Goal: Task Accomplishment & Management: Complete application form

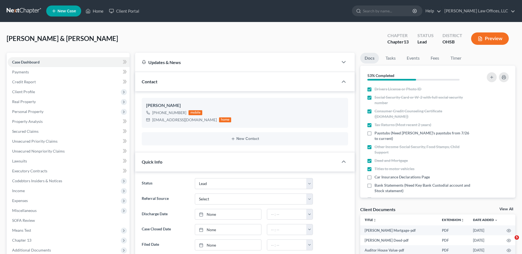
select select "5"
click at [94, 12] on link "Home" at bounding box center [94, 11] width 23 height 10
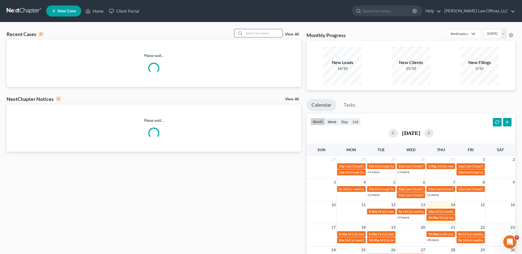
click at [257, 34] on input "search" at bounding box center [263, 33] width 39 height 8
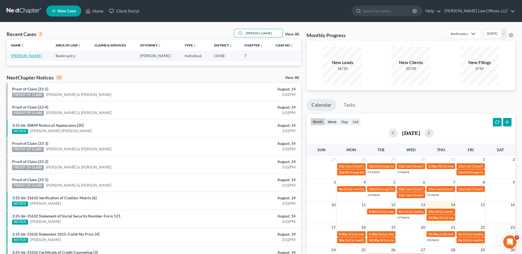
type input "deandre"
click at [15, 57] on link "[PERSON_NAME]" at bounding box center [26, 55] width 31 height 5
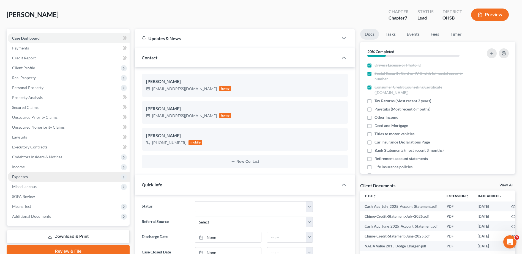
scroll to position [110, 0]
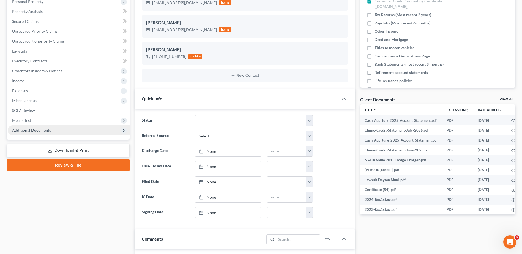
click at [26, 132] on span "Additional Documents" at bounding box center [31, 130] width 39 height 5
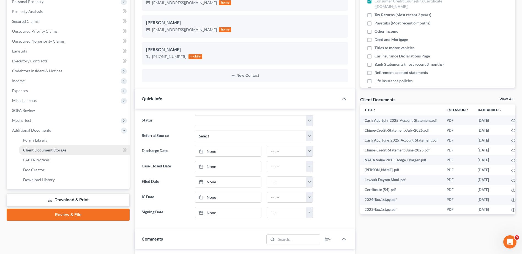
click at [33, 149] on span "Client Document Storage" at bounding box center [44, 150] width 43 height 5
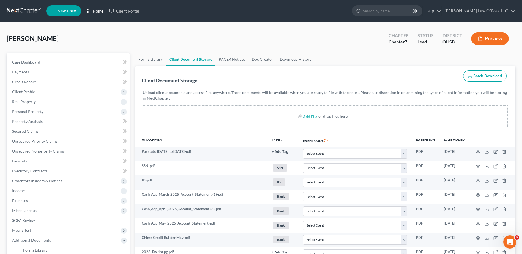
click at [98, 11] on link "Home" at bounding box center [94, 11] width 23 height 10
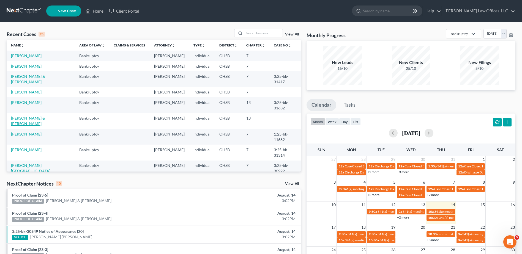
click at [34, 116] on link "[PERSON_NAME] & [PERSON_NAME]" at bounding box center [28, 121] width 34 height 10
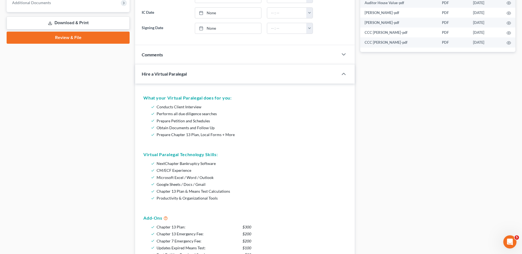
scroll to position [110, 0]
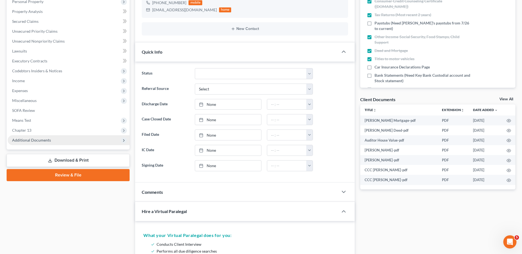
click at [40, 142] on span "Additional Documents" at bounding box center [31, 140] width 39 height 5
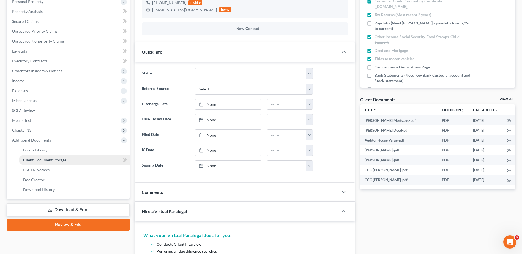
click at [41, 158] on span "Client Document Storage" at bounding box center [44, 160] width 43 height 5
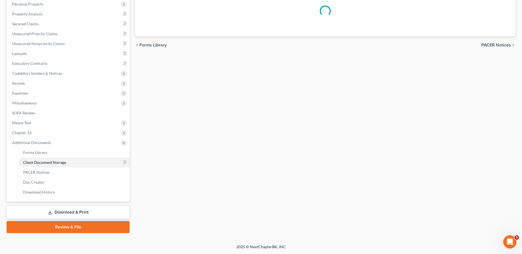
scroll to position [108, 0]
select select "7"
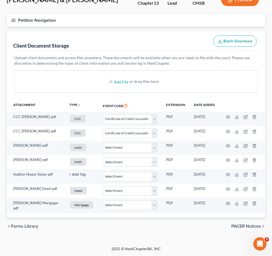
scroll to position [33, 0]
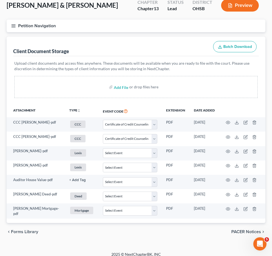
select select "7"
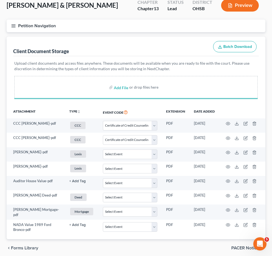
select select "7"
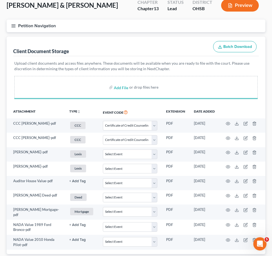
select select "7"
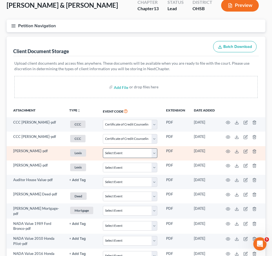
select select "7"
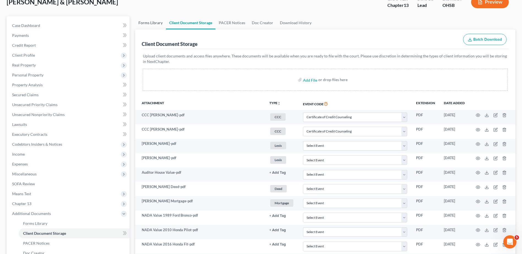
scroll to position [0, 0]
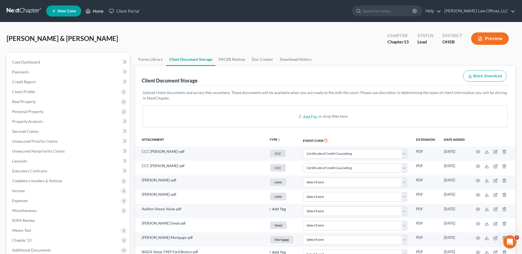
click at [98, 11] on link "Home" at bounding box center [94, 11] width 23 height 10
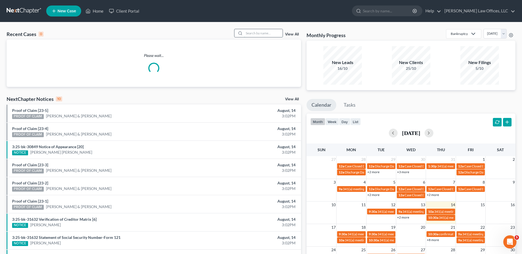
click at [266, 33] on input "search" at bounding box center [263, 33] width 39 height 8
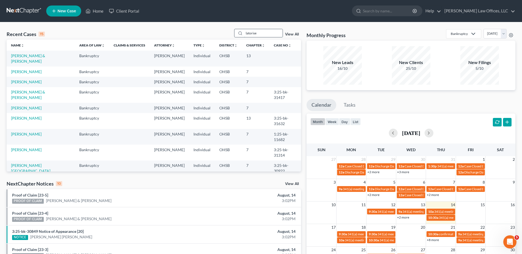
type input "latorise"
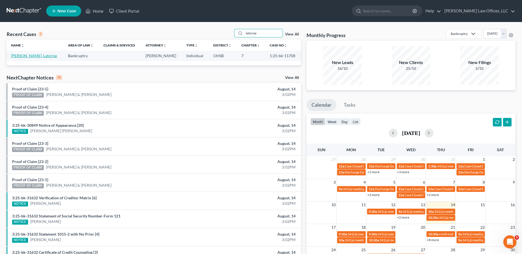
click at [35, 57] on link "[PERSON_NAME], Latorise" at bounding box center [34, 55] width 46 height 5
select select "4"
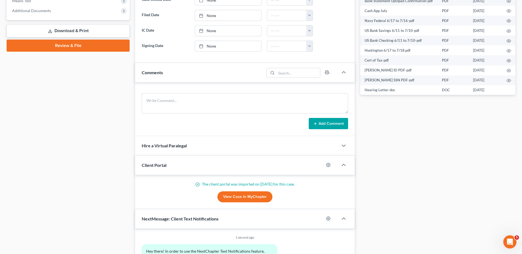
scroll to position [162, 0]
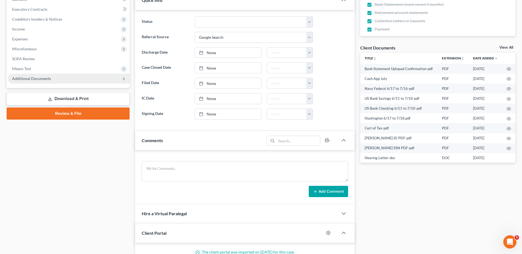
click at [30, 79] on span "Additional Documents" at bounding box center [31, 78] width 39 height 5
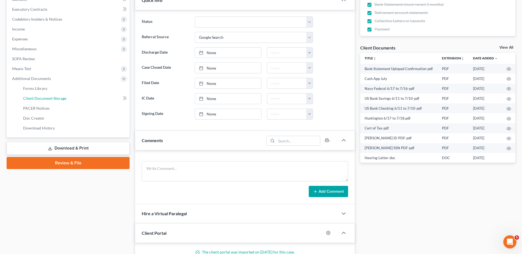
click at [39, 97] on span "Client Document Storage" at bounding box center [44, 98] width 43 height 5
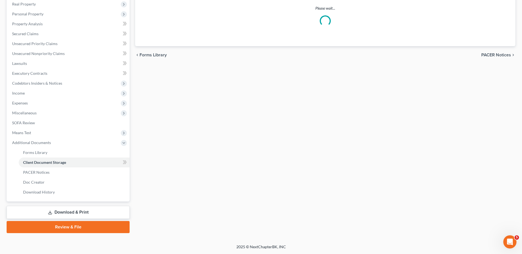
scroll to position [70, 0]
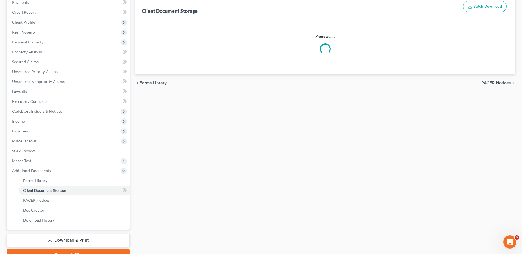
select select "7"
select select "37"
select select "52"
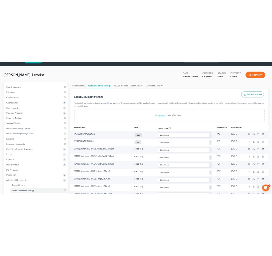
scroll to position [0, 0]
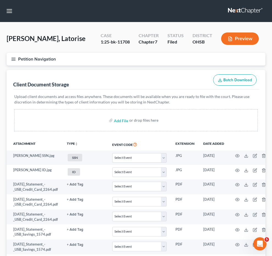
select select "7"
select select "37"
select select "52"
select select "7"
select select "37"
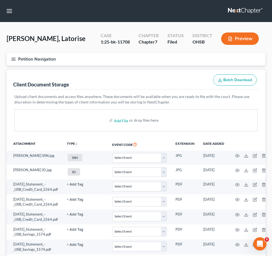
select select "52"
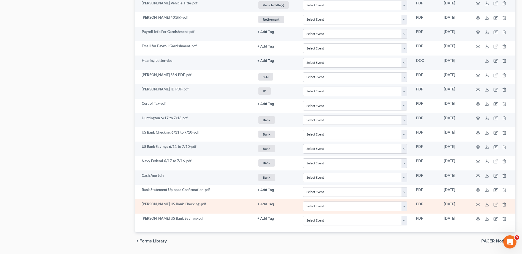
scroll to position [654, 0]
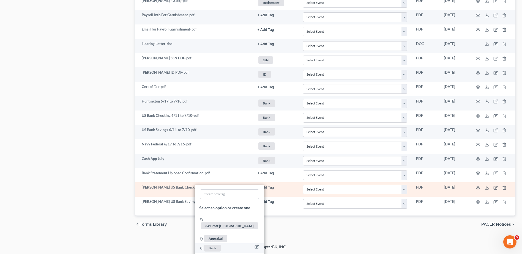
click at [212, 245] on span "Bank" at bounding box center [212, 248] width 17 height 7
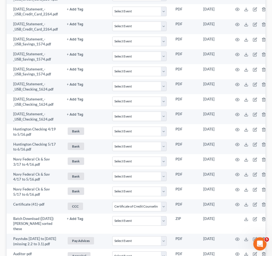
scroll to position [523, 0]
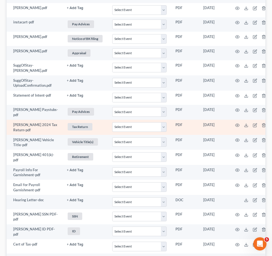
select select "7"
select select "37"
select select "52"
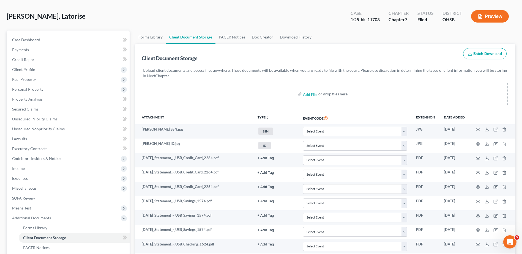
scroll to position [0, 0]
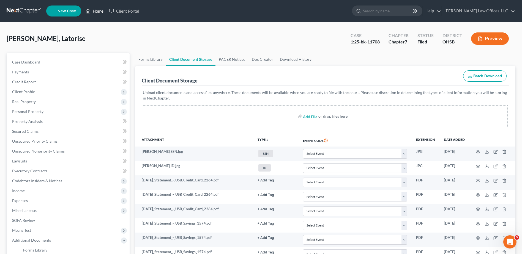
click at [99, 11] on link "Home" at bounding box center [94, 11] width 23 height 10
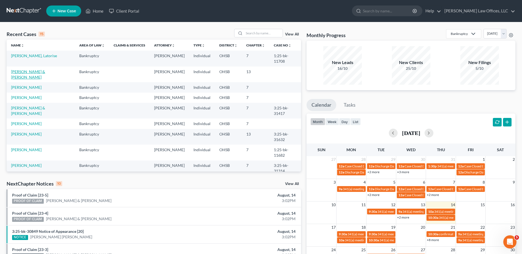
click at [34, 69] on link "[PERSON_NAME] & [PERSON_NAME]" at bounding box center [28, 74] width 34 height 10
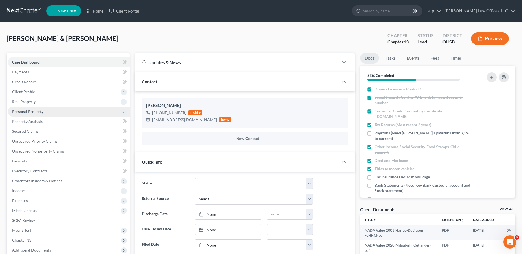
click at [24, 111] on span "Personal Property" at bounding box center [27, 111] width 31 height 5
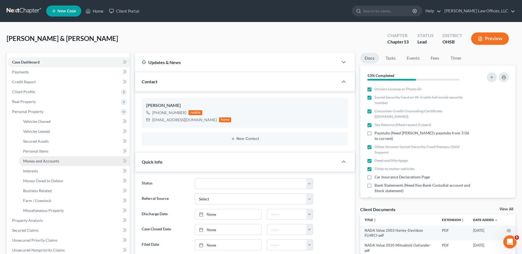
click at [37, 159] on span "Money and Accounts" at bounding box center [41, 161] width 36 height 5
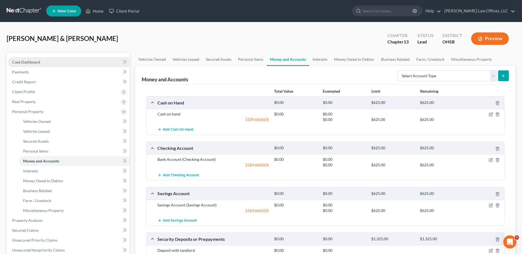
click at [21, 63] on span "Case Dashboard" at bounding box center [26, 62] width 28 height 5
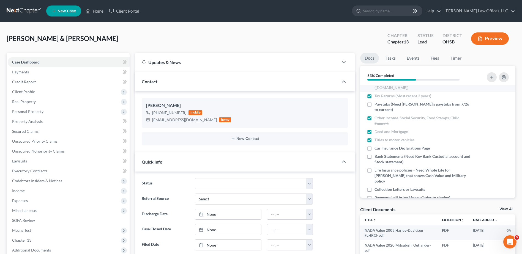
scroll to position [31, 0]
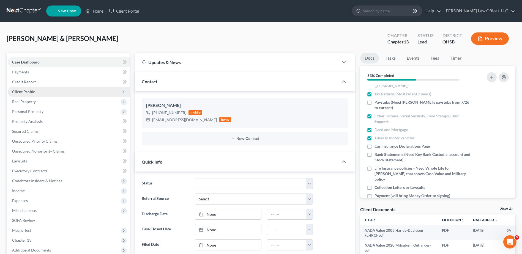
click at [28, 93] on span "Client Profile" at bounding box center [23, 91] width 23 height 5
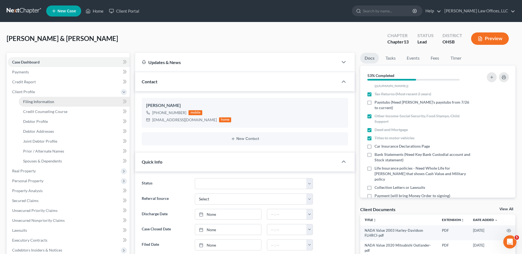
click at [31, 103] on span "Filing Information" at bounding box center [38, 101] width 31 height 5
select select "1"
select select "3"
select select "0"
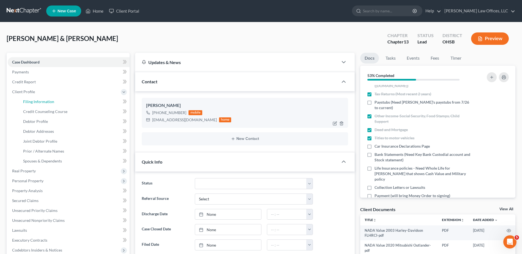
select select "36"
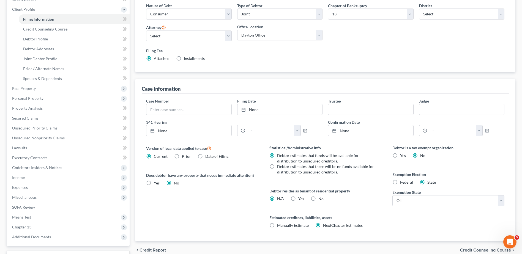
scroll to position [110, 0]
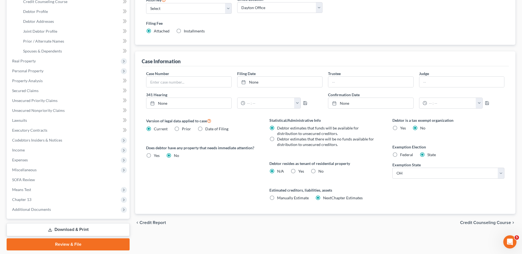
click at [318, 171] on label "No" at bounding box center [320, 172] width 5 height 6
click at [321, 171] on input "No" at bounding box center [323, 171] width 4 height 4
radio input "true"
radio input "false"
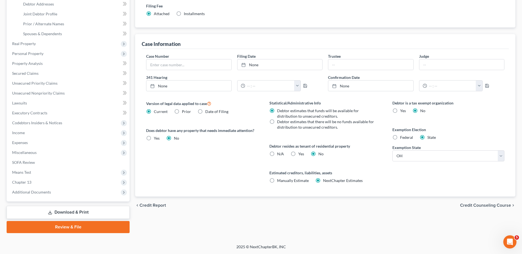
click at [471, 205] on span "Credit Counseling Course" at bounding box center [485, 205] width 51 height 4
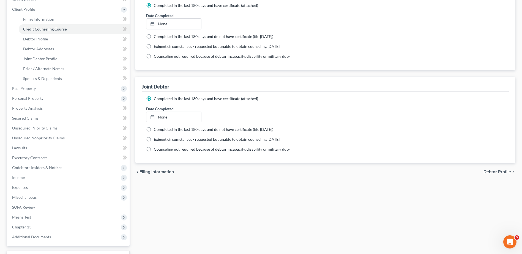
click at [490, 172] on span "Debtor Profile" at bounding box center [497, 172] width 28 height 4
select select "1"
select select "3"
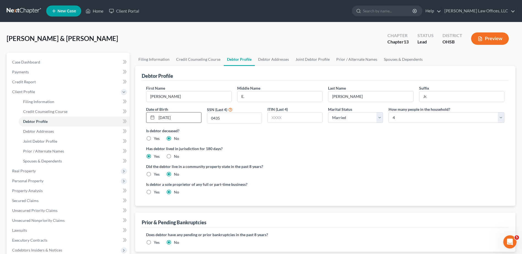
click at [183, 119] on input "11/20/1976" at bounding box center [179, 118] width 44 height 10
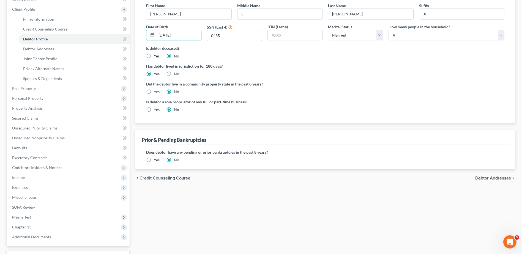
type input "11/20/1978"
click at [497, 178] on span "Debtor Addresses" at bounding box center [493, 178] width 36 height 4
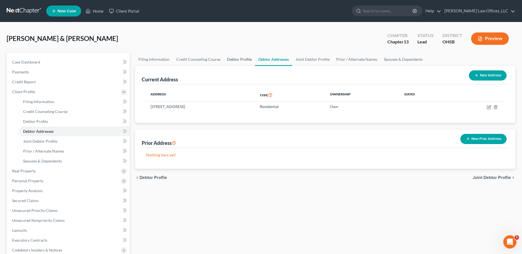
click at [228, 61] on link "Debtor Profile" at bounding box center [239, 59] width 31 height 13
select select "1"
select select "3"
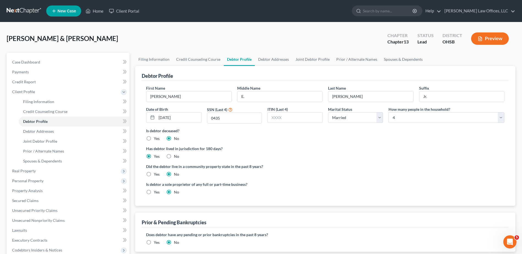
scroll to position [28, 0]
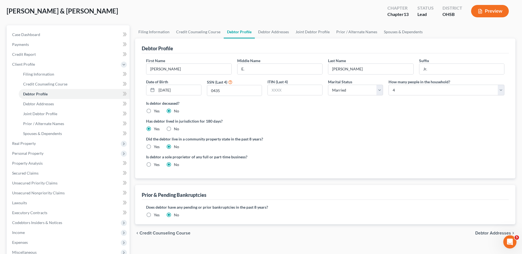
click at [482, 233] on span "Debtor Addresses" at bounding box center [493, 233] width 36 height 4
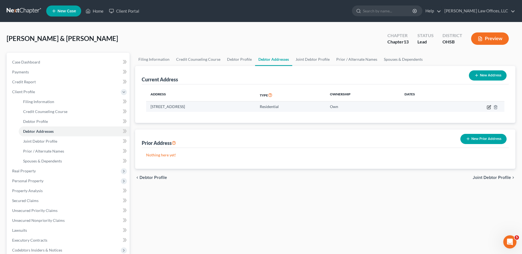
click at [488, 107] on icon "button" at bounding box center [489, 107] width 4 height 4
select select "36"
select select "56"
select select "0"
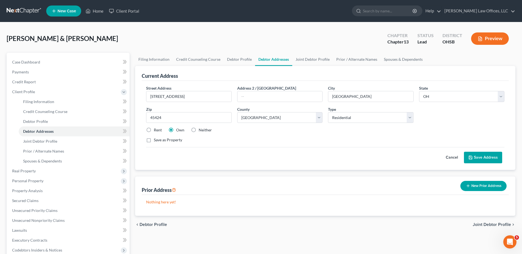
click at [488, 157] on button "Save Address" at bounding box center [483, 158] width 38 height 12
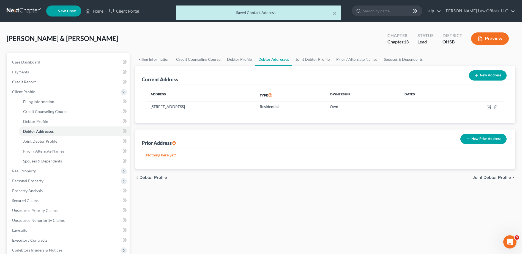
click at [485, 177] on span "Joint Debtor Profile" at bounding box center [492, 178] width 38 height 4
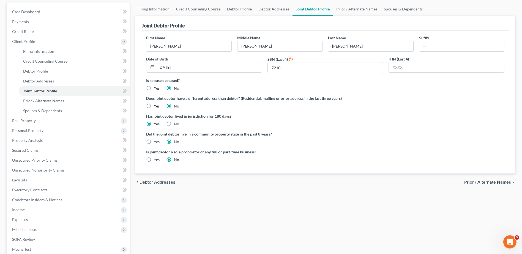
scroll to position [55, 0]
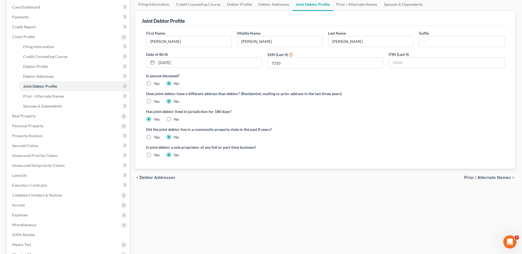
click at [478, 176] on span "Prior / Alternate Names" at bounding box center [487, 178] width 47 height 4
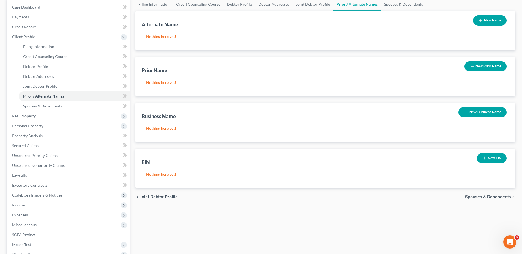
click at [469, 197] on span "Spouses & Dependents" at bounding box center [488, 197] width 46 height 4
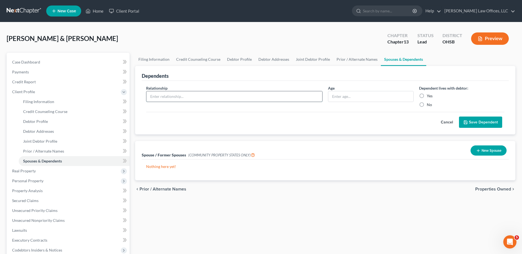
click at [191, 98] on input "text" at bounding box center [234, 96] width 176 height 10
type input "Dependent"
click at [427, 95] on label "Yes" at bounding box center [430, 96] width 6 height 6
click at [429, 95] on input "Yes" at bounding box center [431, 95] width 4 height 4
radio input "true"
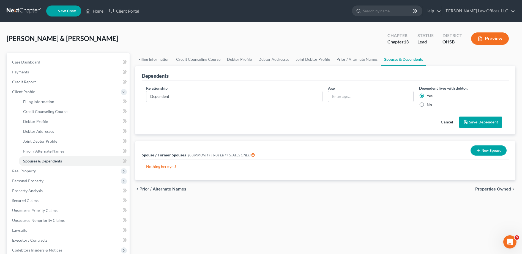
click at [475, 122] on button "Save Dependent" at bounding box center [480, 123] width 43 height 12
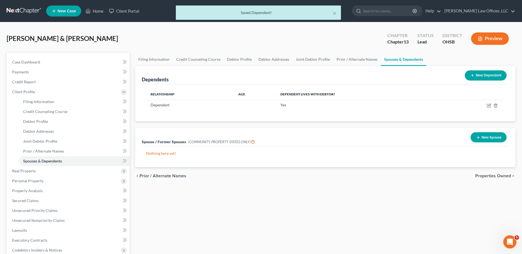
click at [474, 74] on button "New Dependent" at bounding box center [486, 75] width 42 height 10
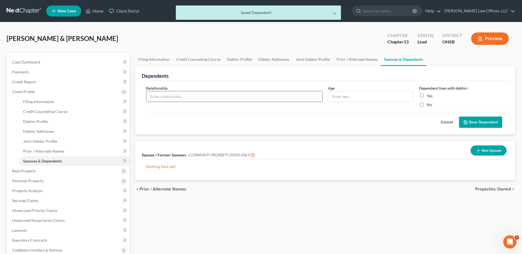
click at [174, 97] on input "text" at bounding box center [234, 96] width 176 height 10
type input "Dependent"
click at [427, 95] on label "Yes" at bounding box center [430, 96] width 6 height 6
click at [429, 95] on input "Yes" at bounding box center [431, 95] width 4 height 4
radio input "true"
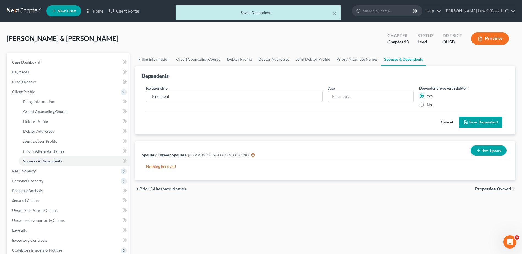
click at [483, 121] on button "Save Dependent" at bounding box center [480, 123] width 43 height 12
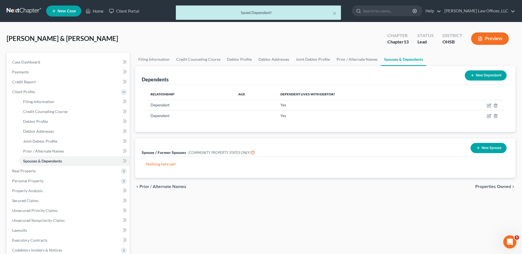
click at [496, 187] on span "Properties Owned" at bounding box center [493, 187] width 36 height 4
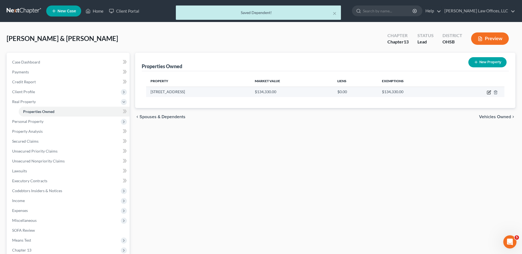
click at [488, 93] on icon "button" at bounding box center [489, 92] width 2 height 2
select select "36"
select select "56"
select select "0"
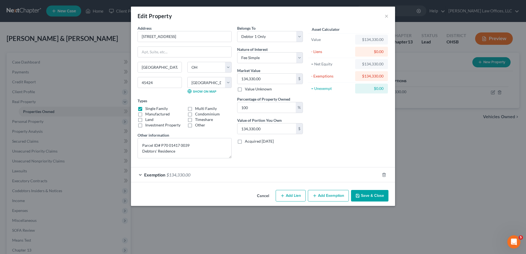
click at [371, 196] on button "Save & Close" at bounding box center [369, 196] width 37 height 12
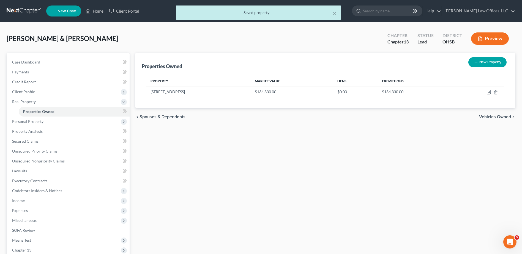
click at [483, 117] on span "Vehicles Owned" at bounding box center [495, 117] width 32 height 4
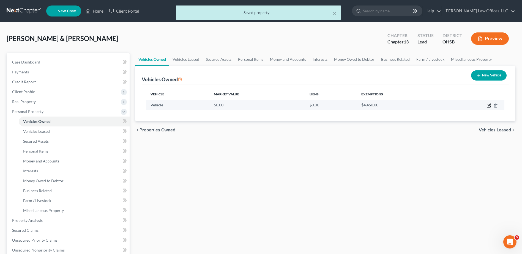
click at [489, 105] on icon "button" at bounding box center [489, 105] width 2 height 2
select select "0"
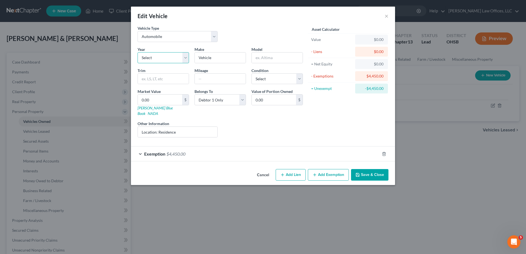
click at [184, 58] on select "Select 2026 2025 2024 2023 2022 2021 2020 2019 2018 2017 2016 2015 2014 2013 20…" at bounding box center [163, 57] width 51 height 11
click at [138, 52] on select "Select 2026 2025 2024 2023 2022 2021 2020 2019 2018 2017 2016 2015 2014 2013 20…" at bounding box center [163, 57] width 51 height 11
click at [157, 60] on select "Select 2026 2025 2024 2023 2022 2021 2020 2019 2018 2017 2016 2015 2014 2013 20…" at bounding box center [163, 57] width 51 height 11
select select "6"
click at [138, 52] on select "Select 2026 2025 2024 2023 2022 2021 2020 2019 2018 2017 2016 2015 2014 2013 20…" at bounding box center [163, 57] width 51 height 11
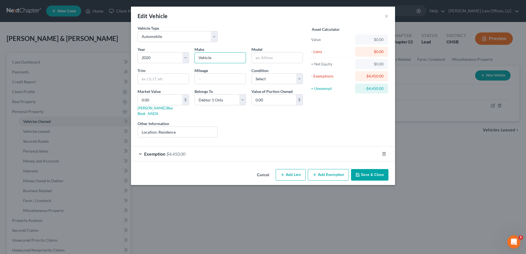
drag, startPoint x: 220, startPoint y: 59, endPoint x: 190, endPoint y: 59, distance: 29.7
click at [190, 59] on div "Year Select 2026 2025 2024 2023 2022 2021 2020 2019 2018 2017 2016 2015 2014 20…" at bounding box center [220, 94] width 171 height 95
type input "Mitsubishi"
click at [271, 58] on input "text" at bounding box center [277, 58] width 51 height 10
type input "Outlander"
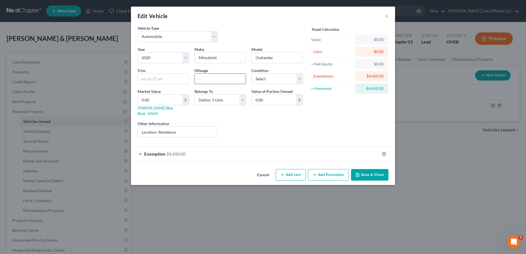
click at [205, 79] on input "text" at bounding box center [220, 79] width 51 height 10
type input "110,000"
click at [163, 99] on input "0.00" at bounding box center [160, 100] width 44 height 10
type input "7"
type input "7.00"
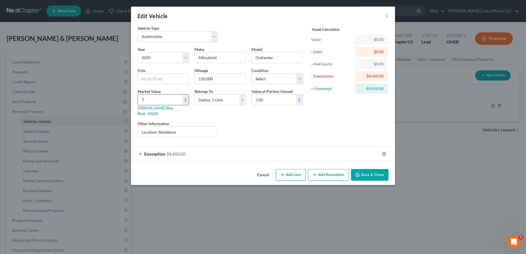
type input "77"
type input "77.00"
type input "775"
type input "775.00"
type input "7750"
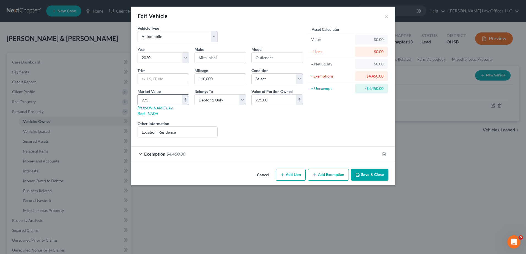
type input "7,750.00"
type input "7,750"
click at [376, 169] on button "Save & Close" at bounding box center [369, 175] width 37 height 12
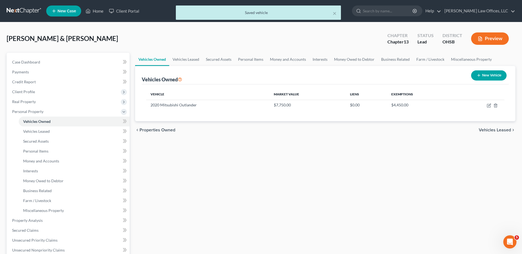
click at [480, 75] on icon "button" at bounding box center [479, 75] width 4 height 4
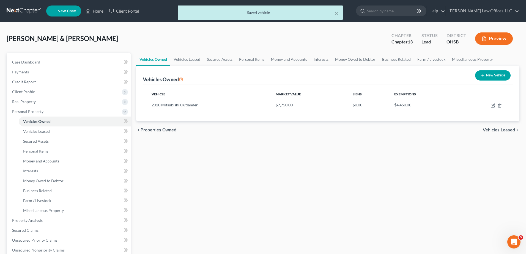
select select "0"
select select "2"
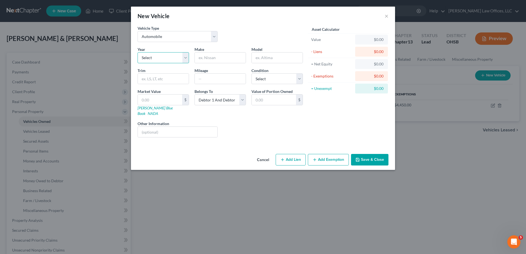
click at [161, 56] on select "Select 2026 2025 2024 2023 2022 2021 2020 2019 2018 2017 2016 2015 2014 2013 20…" at bounding box center [163, 57] width 51 height 11
select select "10"
click at [138, 52] on select "Select 2026 2025 2024 2023 2022 2021 2020 2019 2018 2017 2016 2015 2014 2013 20…" at bounding box center [163, 57] width 51 height 11
click at [214, 58] on input "text" at bounding box center [220, 58] width 51 height 10
type input "Honda"
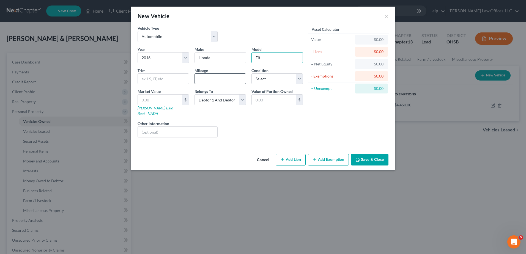
type input "Fit"
click at [209, 80] on input "text" at bounding box center [220, 79] width 51 height 10
type input "140,000"
click at [163, 100] on input "text" at bounding box center [160, 100] width 44 height 10
type input "3"
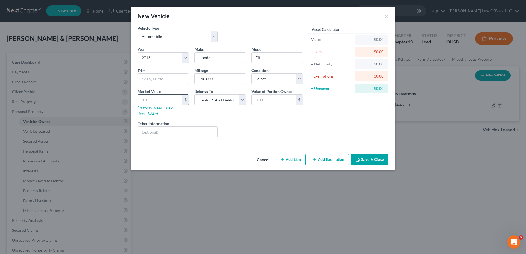
type input "3.00"
type input "36"
type input "36.00"
type input "365"
type input "365.00"
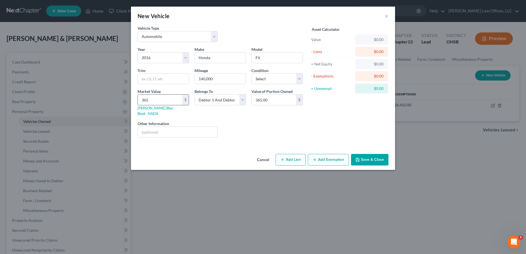
type input "3650"
type input "3,650.00"
type input "3,650"
click at [173, 127] on input "text" at bounding box center [178, 132] width 80 height 10
type input "Location: Residence"
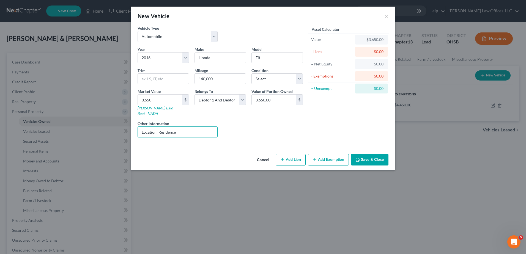
click at [372, 155] on button "Save & Close" at bounding box center [369, 160] width 37 height 12
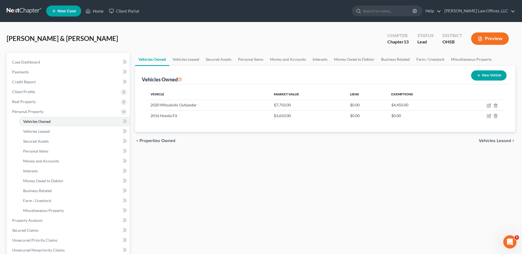
click at [489, 77] on button "New Vehicle" at bounding box center [488, 75] width 35 height 10
select select "0"
select select "2"
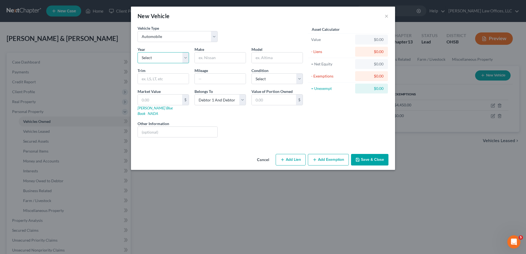
click at [170, 58] on select "Select 2026 2025 2024 2023 2022 2021 2020 2019 2018 2017 2016 2015 2014 2013 20…" at bounding box center [163, 57] width 51 height 11
select select "16"
click at [138, 52] on select "Select 2026 2025 2024 2023 2022 2021 2020 2019 2018 2017 2016 2015 2014 2013 20…" at bounding box center [163, 57] width 51 height 11
click at [222, 60] on input "text" at bounding box center [220, 58] width 51 height 10
type input "Honda"
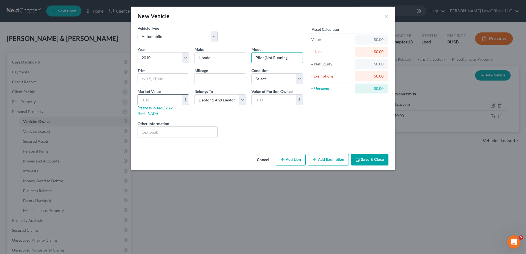
type input "Pilot (Not Running)"
click at [159, 100] on input "text" at bounding box center [160, 100] width 44 height 10
type input "1"
type input "1.00"
type input "10"
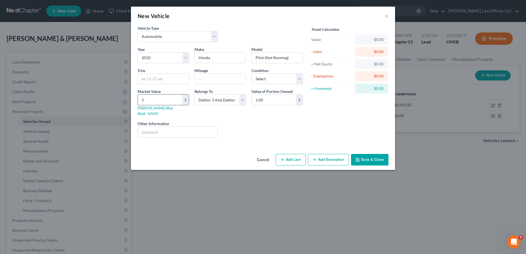
type input "10.00"
type input "100"
type input "100.00"
type input "1000"
type input "1,000.00"
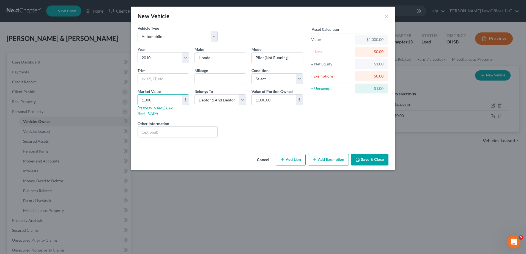
type input "1,000"
click at [162, 132] on div "Year Select 2026 2025 2024 2023 2022 2021 2020 2019 2018 2017 2016 2015 2014 20…" at bounding box center [220, 94] width 171 height 95
click at [164, 127] on input "text" at bounding box center [178, 132] width 80 height 10
type input "Location: Residence"
click at [377, 154] on button "Save & Close" at bounding box center [369, 160] width 37 height 12
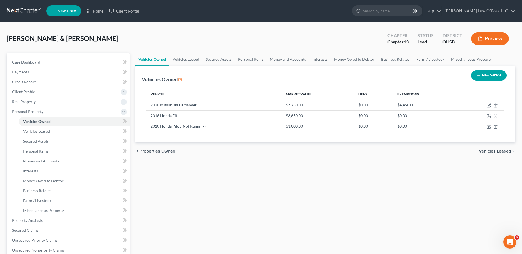
click at [484, 75] on button "New Vehicle" at bounding box center [488, 75] width 35 height 10
select select "0"
select select "2"
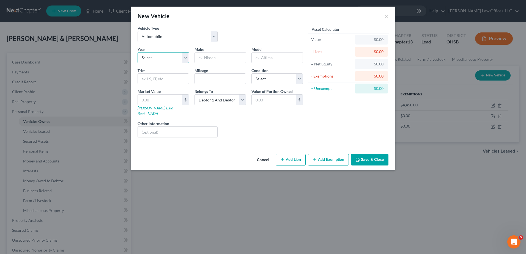
click at [144, 59] on select "Select 2026 2025 2024 2023 2022 2021 2020 2019 2018 2017 2016 2015 2014 2013 20…" at bounding box center [163, 57] width 51 height 11
select select "37"
click at [138, 52] on select "Select 2026 2025 2024 2023 2022 2021 2020 2019 2018 2017 2016 2015 2014 2013 20…" at bounding box center [163, 57] width 51 height 11
click at [213, 58] on input "text" at bounding box center [220, 58] width 51 height 10
type input "Ford"
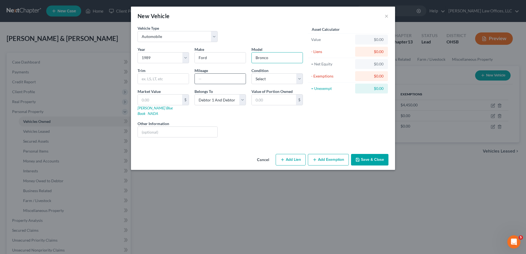
type input "Bronco"
click at [207, 78] on input "text" at bounding box center [220, 79] width 51 height 10
type input "89,000"
click at [160, 99] on input "text" at bounding box center [160, 100] width 44 height 10
type input "1"
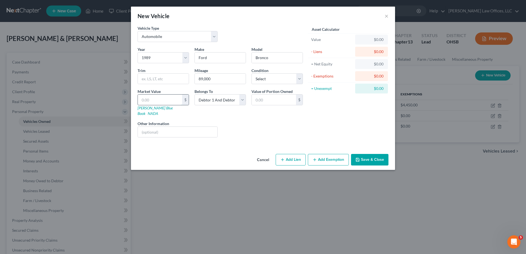
type input "1.00"
type input "17"
type input "17.00"
type input "176"
type input "176.00"
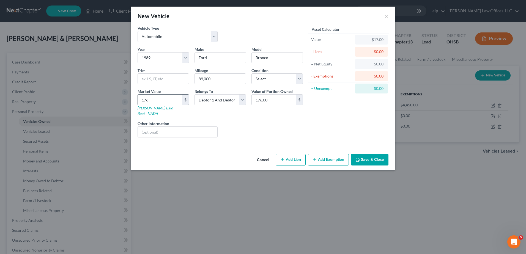
type input "1762"
type input "1,762.00"
type input "1,7625"
type input "17,625.00"
type input "17,625"
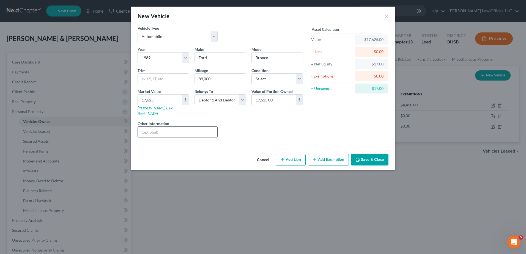
click at [160, 129] on input "text" at bounding box center [178, 132] width 80 height 10
type input "Location: Residence"
click at [363, 154] on button "Save & Close" at bounding box center [369, 160] width 37 height 12
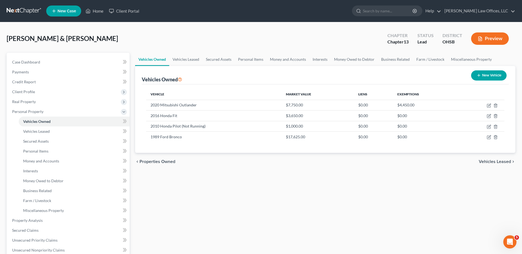
click at [482, 76] on button "New Vehicle" at bounding box center [488, 75] width 35 height 10
select select "0"
select select "2"
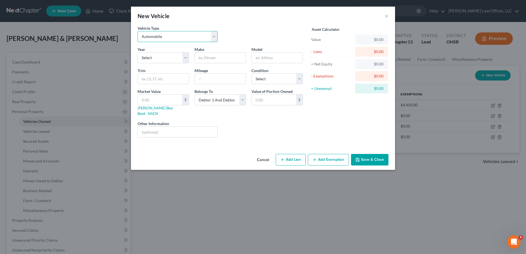
click at [150, 38] on select "Select Automobile Truck Trailer Watercraft Aircraft Motor Home Atv Other Vehicle" at bounding box center [178, 36] width 80 height 11
drag, startPoint x: 150, startPoint y: 38, endPoint x: 151, endPoint y: 57, distance: 19.3
click at [150, 38] on select "Select Automobile Truck Trailer Watercraft Aircraft Motor Home Atv Other Vehicle" at bounding box center [178, 36] width 80 height 11
click at [151, 58] on select "Select 2026 2025 2024 2023 2022 2021 2020 2019 2018 2017 2016 2015 2014 2013 20…" at bounding box center [163, 57] width 51 height 11
select select "23"
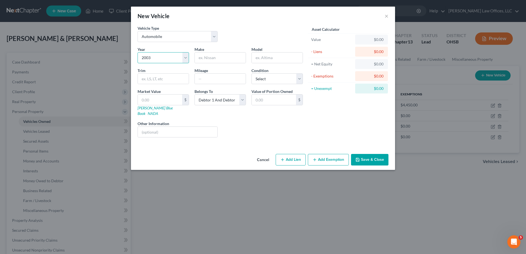
click at [138, 52] on select "Select 2026 2025 2024 2023 2022 2021 2020 2019 2018 2017 2016 2015 2014 2013 20…" at bounding box center [163, 57] width 51 height 11
click at [217, 60] on input "text" at bounding box center [220, 58] width 51 height 10
type input "Harley-Davidson"
click at [264, 58] on input "text" at bounding box center [277, 58] width 51 height 10
type input "FLHRCI Motorcycle"
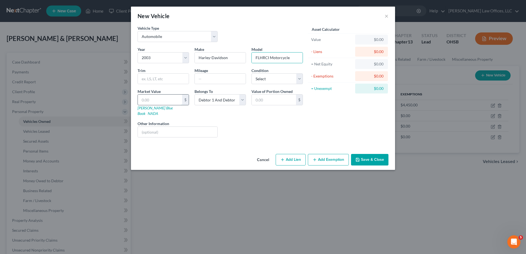
click at [160, 101] on input "text" at bounding box center [160, 100] width 44 height 10
type input "3"
type input "3.00"
type input "31"
type input "31.00"
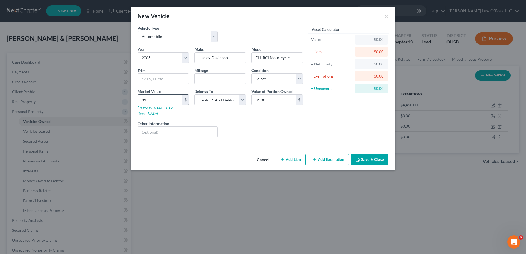
type input "313"
type input "313.00"
type input "3130"
type input "3,130.00"
type input "3,130"
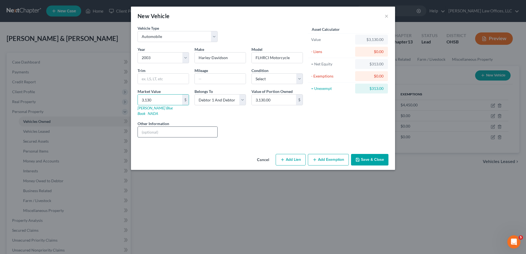
click at [158, 128] on input "text" at bounding box center [178, 132] width 80 height 10
type input "Location: Residence"
click at [372, 156] on button "Save & Close" at bounding box center [369, 160] width 37 height 12
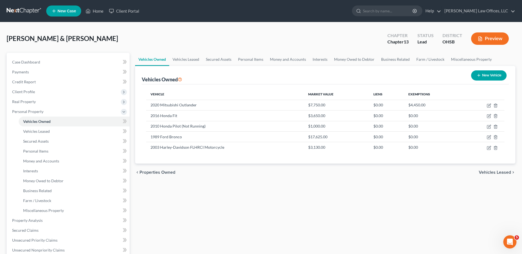
click at [488, 172] on span "Vehicles Leased" at bounding box center [495, 172] width 32 height 4
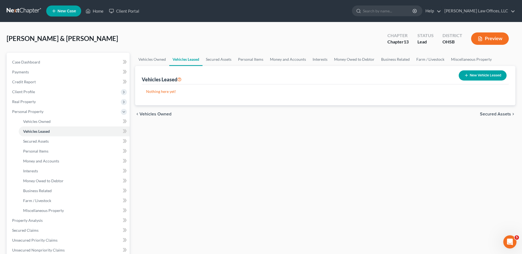
click at [490, 114] on span "Secured Assets" at bounding box center [495, 114] width 31 height 4
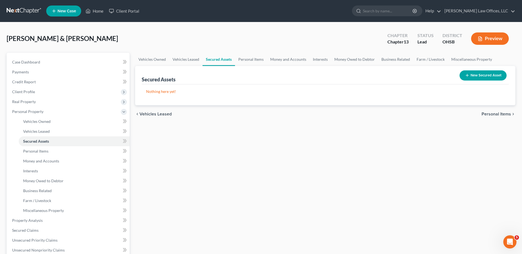
click at [490, 114] on span "Personal Items" at bounding box center [496, 114] width 29 height 4
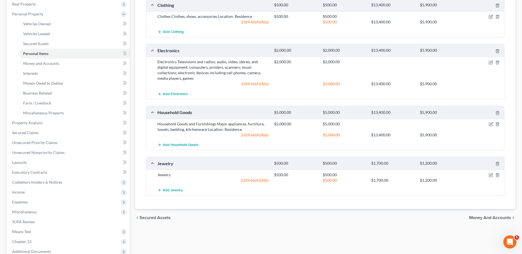
scroll to position [110, 0]
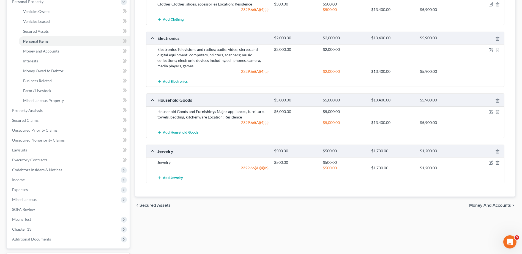
click at [471, 205] on span "Money and Accounts" at bounding box center [490, 205] width 42 height 4
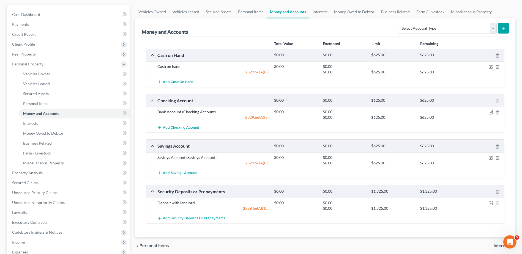
scroll to position [55, 0]
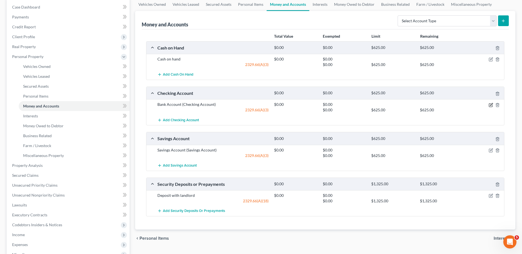
click at [491, 106] on icon "button" at bounding box center [491, 104] width 2 height 2
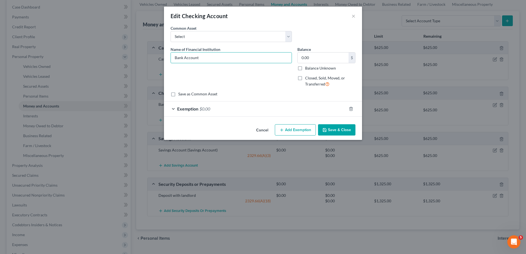
drag, startPoint x: 171, startPoint y: 61, endPoint x: 101, endPoint y: 64, distance: 70.8
click at [101, 64] on div "Edit Checking Account × An exemption set must first be selected from the Filing…" at bounding box center [263, 127] width 526 height 254
type input "Huntington Bank Checking 4801"
click at [337, 131] on button "Save & Close" at bounding box center [336, 130] width 37 height 12
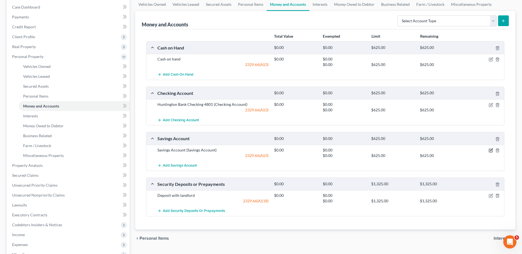
drag, startPoint x: 490, startPoint y: 151, endPoint x: 429, endPoint y: 138, distance: 62.6
click at [490, 151] on icon "button" at bounding box center [491, 150] width 4 height 4
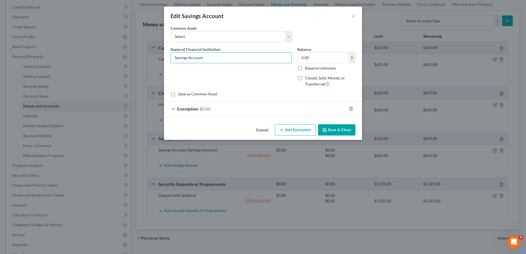
drag, startPoint x: 206, startPoint y: 58, endPoint x: 168, endPoint y: 57, distance: 38.5
click at [168, 57] on div "An exemption set must first be selected from the Filing Information section. Co…" at bounding box center [263, 73] width 198 height 97
type input "Huntington Bank Savings 9397"
click at [338, 130] on button "Save & Close" at bounding box center [336, 130] width 37 height 12
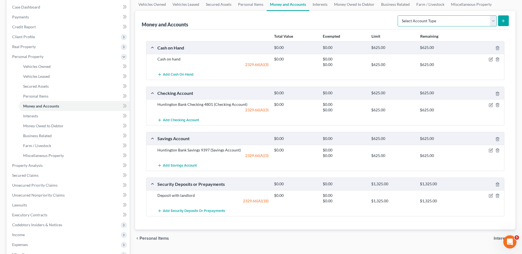
drag, startPoint x: 488, startPoint y: 19, endPoint x: 469, endPoint y: 26, distance: 19.8
click at [488, 19] on select "Select Account Type Brokerage Cash on Hand Certificates of Deposit Checking Acc…" at bounding box center [447, 20] width 99 height 11
select select "checking"
click at [399, 15] on select "Select Account Type Brokerage Cash on Hand Certificates of Deposit Checking Acc…" at bounding box center [447, 20] width 99 height 11
click at [499, 20] on button "submit" at bounding box center [503, 20] width 11 height 11
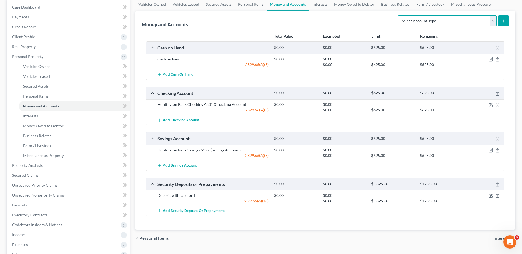
click at [493, 24] on select "Select Account Type Brokerage Cash on Hand Certificates of Deposit Checking Acc…" at bounding box center [447, 20] width 99 height 11
select select "checking"
click at [399, 15] on select "Select Account Type Brokerage Cash on Hand Certificates of Deposit Checking Acc…" at bounding box center [447, 20] width 99 height 11
click at [506, 18] on button "submit" at bounding box center [503, 20] width 11 height 11
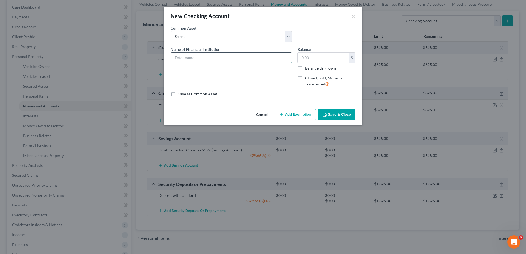
click at [184, 58] on input "text" at bounding box center [231, 58] width 121 height 10
type input "Huntington Bank Checking 9212"
click at [286, 114] on button "Add Exemption" at bounding box center [295, 115] width 41 height 12
select select "2"
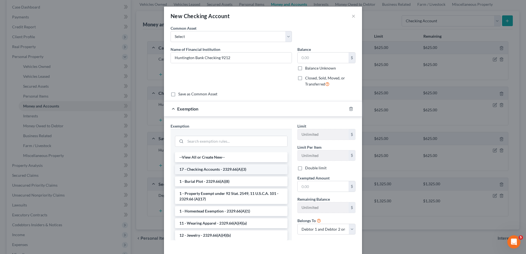
click at [216, 168] on li "17 - Checking Accounts - 2329.66(A)(3)" at bounding box center [231, 170] width 113 height 10
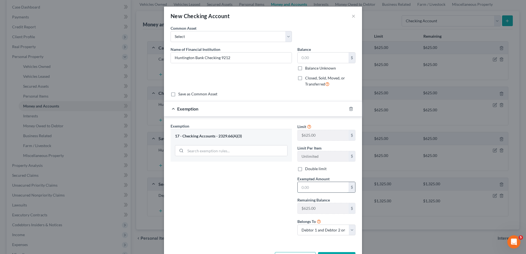
click at [305, 187] on input "text" at bounding box center [323, 187] width 51 height 10
type input "0"
click at [256, 200] on div "Exemption Set must be selected for CA. Exemption * 17 - Checking Accounts - 232…" at bounding box center [231, 181] width 127 height 117
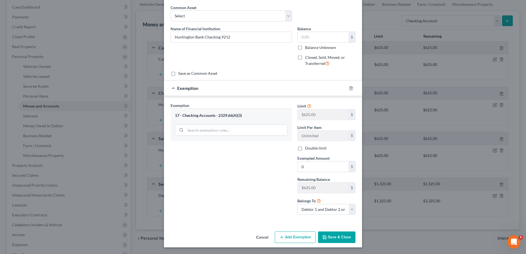
click at [339, 239] on button "Save & Close" at bounding box center [336, 238] width 37 height 12
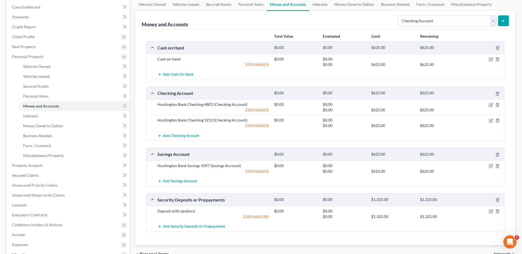
click at [504, 20] on icon "submit" at bounding box center [503, 21] width 4 height 4
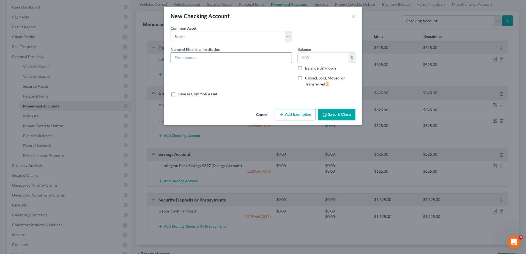
click at [213, 56] on input "text" at bounding box center [231, 58] width 121 height 10
type input "Huntington Bank Checking 8719"
click at [286, 115] on button "Add Exemption" at bounding box center [295, 115] width 41 height 12
select select "2"
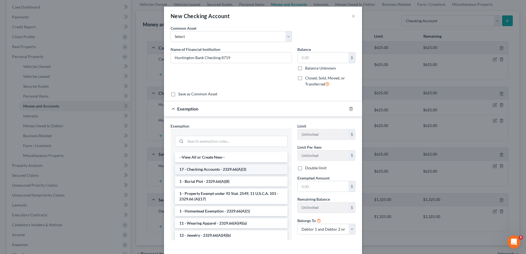
click at [207, 169] on li "17 - Checking Accounts - 2329.66(A)(3)" at bounding box center [231, 170] width 113 height 10
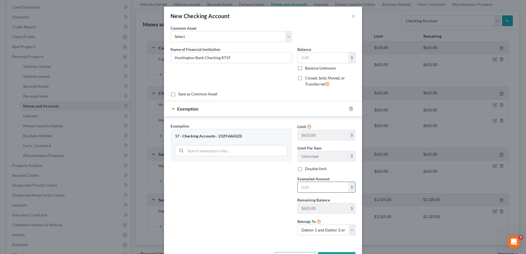
click at [307, 186] on input "text" at bounding box center [323, 187] width 51 height 10
type input "0"
click at [149, 230] on div "New Checking Account × An exemption set must first be selected from the Filing …" at bounding box center [263, 127] width 526 height 254
click at [233, 200] on div "Exemption Set must be selected for CA. Exemption * 17 - Checking Accounts - 232…" at bounding box center [231, 181] width 127 height 117
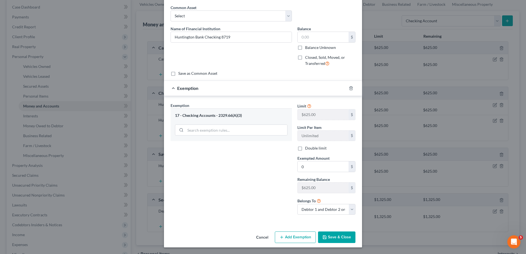
click at [329, 239] on button "Save & Close" at bounding box center [336, 238] width 37 height 12
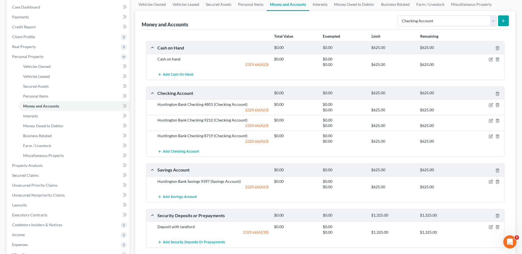
click at [505, 17] on button "submit" at bounding box center [503, 20] width 11 height 11
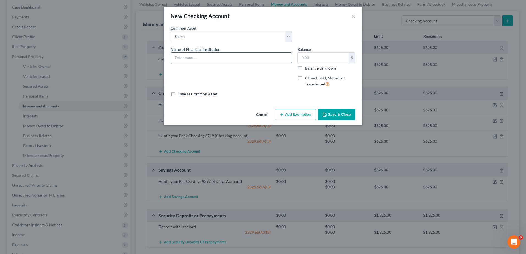
click at [221, 57] on input "text" at bounding box center [231, 58] width 121 height 10
type input "Huntington Bank Checking 8748"
click at [297, 116] on button "Add Exemption" at bounding box center [295, 115] width 41 height 12
select select "2"
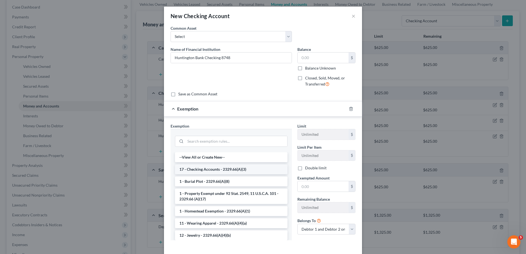
click at [205, 170] on li "17 - Checking Accounts - 2329.66(A)(3)" at bounding box center [231, 170] width 113 height 10
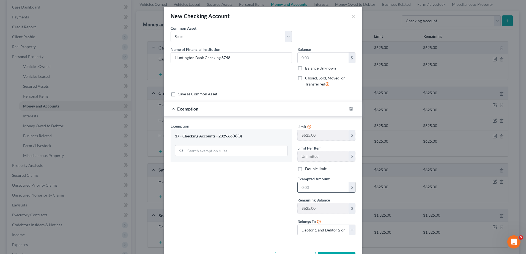
click at [307, 186] on input "text" at bounding box center [323, 187] width 51 height 10
type input "0"
click at [260, 188] on div "Exemption Set must be selected for CA. Exemption * 17 - Checking Accounts - 232…" at bounding box center [231, 181] width 127 height 117
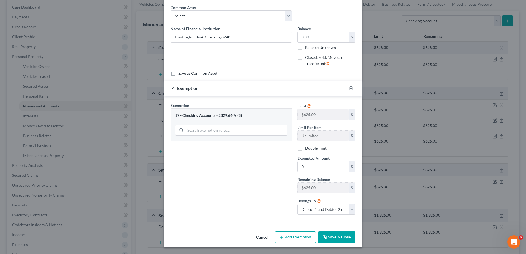
click at [336, 235] on button "Save & Close" at bounding box center [336, 238] width 37 height 12
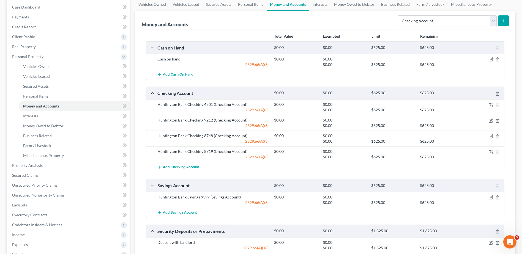
click at [503, 22] on icon "submit" at bounding box center [503, 21] width 4 height 4
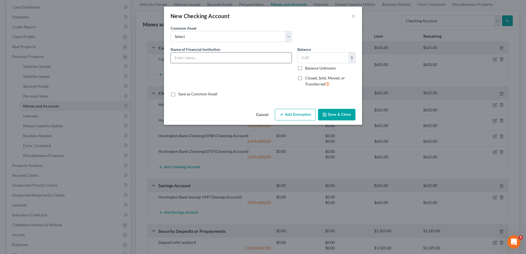
click at [201, 59] on input "text" at bounding box center [231, 58] width 121 height 10
type input "Huntington Bank Checking 3990"
click at [296, 115] on button "Add Exemption" at bounding box center [295, 115] width 41 height 12
select select "2"
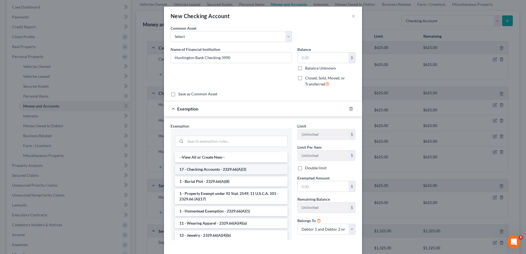
click at [206, 169] on li "17 - Checking Accounts - 2329.66(A)(3)" at bounding box center [231, 170] width 113 height 10
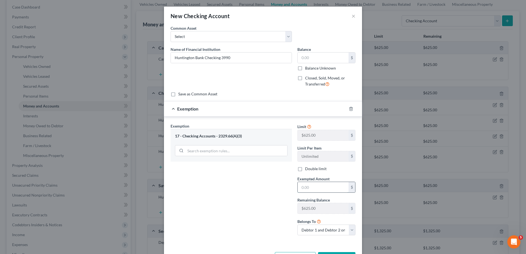
click at [307, 186] on input "text" at bounding box center [323, 187] width 51 height 10
type input "0"
drag, startPoint x: 210, startPoint y: 194, endPoint x: 214, endPoint y: 194, distance: 3.6
click at [210, 194] on div "Exemption Set must be selected for CA. Exemption * 17 - Checking Accounts - 232…" at bounding box center [231, 181] width 127 height 117
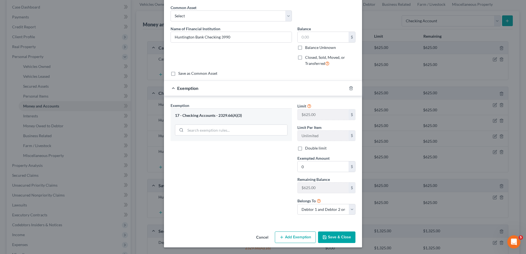
click at [341, 235] on button "Save & Close" at bounding box center [336, 238] width 37 height 12
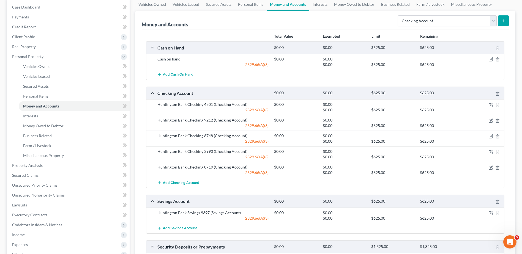
click at [501, 21] on button "submit" at bounding box center [503, 20] width 11 height 11
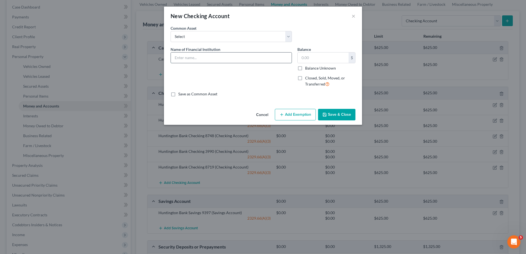
click at [202, 58] on input "text" at bounding box center [231, 58] width 121 height 10
type input "Key Bank Custodial Account"
click at [293, 114] on button "Add Exemption" at bounding box center [295, 115] width 41 height 12
select select "2"
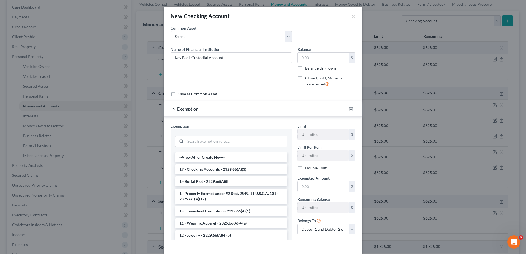
click at [203, 170] on li "17 - Checking Accounts - 2329.66(A)(3)" at bounding box center [231, 170] width 113 height 10
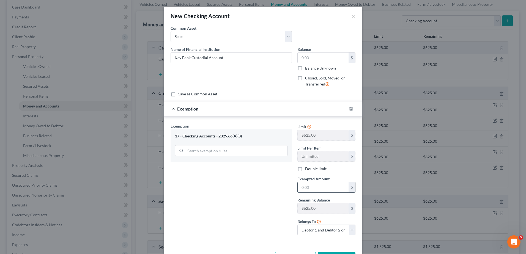
click at [313, 185] on input "text" at bounding box center [323, 187] width 51 height 10
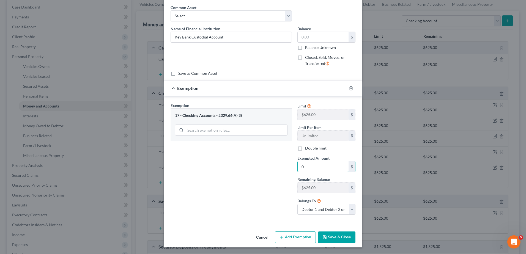
type input "0"
click at [333, 237] on button "Save & Close" at bounding box center [336, 238] width 37 height 12
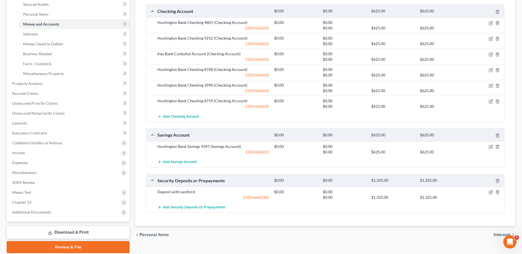
scroll to position [138, 0]
click at [498, 192] on icon "button" at bounding box center [497, 192] width 4 height 4
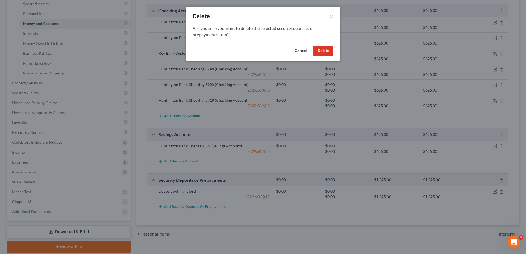
click at [324, 53] on button "Delete" at bounding box center [323, 51] width 20 height 11
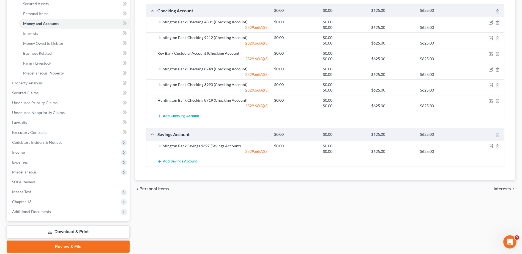
click at [499, 190] on span "Interests" at bounding box center [502, 189] width 17 height 4
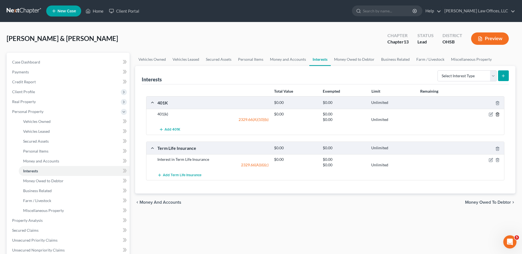
click at [497, 113] on polyline "button" at bounding box center [497, 113] width 3 height 0
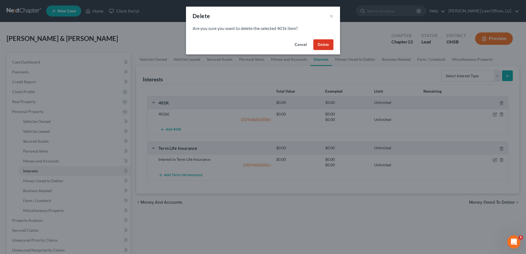
click at [326, 47] on button "Delete" at bounding box center [323, 44] width 20 height 11
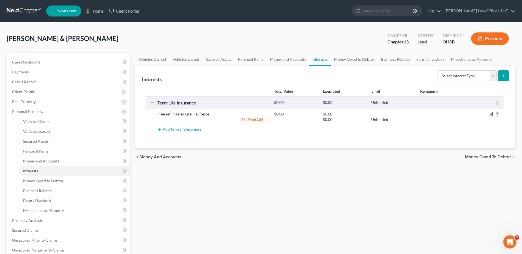
drag, startPoint x: 490, startPoint y: 113, endPoint x: 488, endPoint y: 112, distance: 3.0
click at [490, 113] on icon "button" at bounding box center [491, 114] width 4 height 4
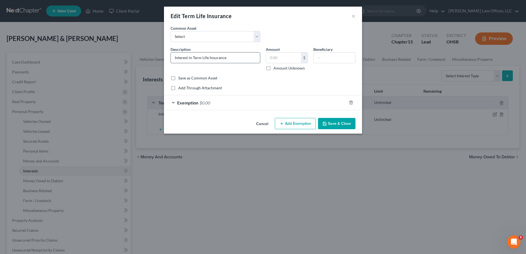
click at [234, 58] on input "Interest in Term Life Insurance" at bounding box center [215, 58] width 89 height 10
type input "Interest in Term Life Insurance Through Aflac - Accident Only Policy"
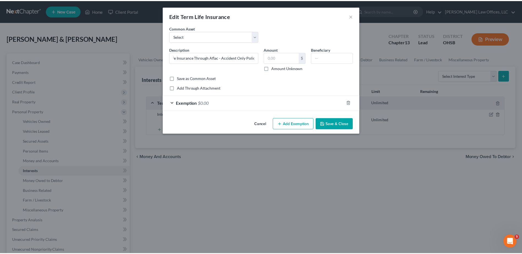
scroll to position [0, 0]
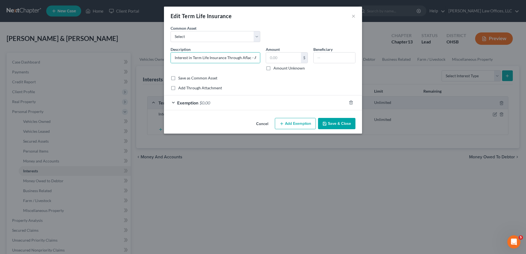
click at [343, 124] on button "Save & Close" at bounding box center [336, 124] width 37 height 12
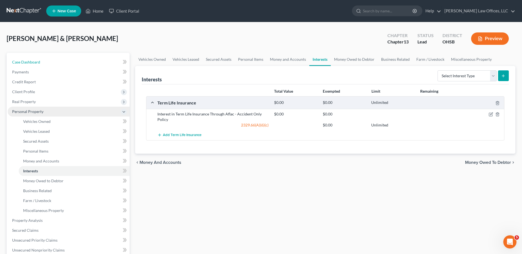
drag, startPoint x: 35, startPoint y: 63, endPoint x: 119, endPoint y: 108, distance: 95.2
click at [35, 64] on span "Case Dashboard" at bounding box center [26, 62] width 28 height 5
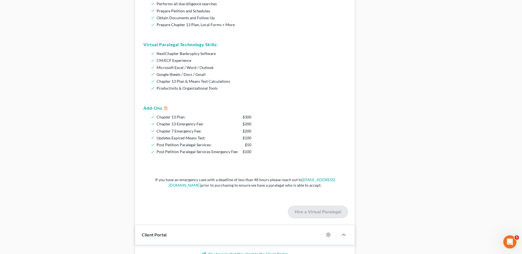
scroll to position [470, 0]
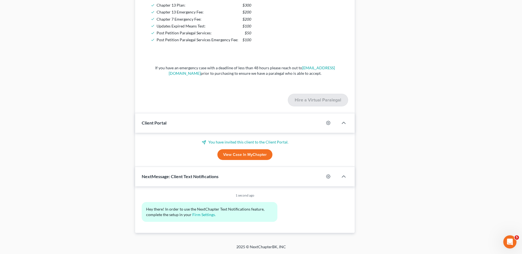
click at [233, 155] on link "View Case in MyChapter" at bounding box center [244, 154] width 55 height 11
click at [241, 156] on link "View Case in MyChapter" at bounding box center [244, 154] width 55 height 11
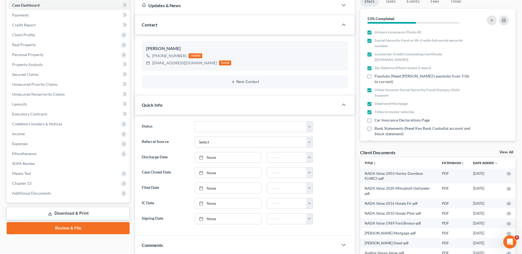
scroll to position [0, 0]
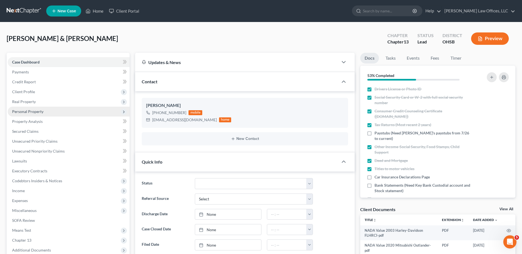
click at [34, 112] on span "Personal Property" at bounding box center [27, 111] width 31 height 5
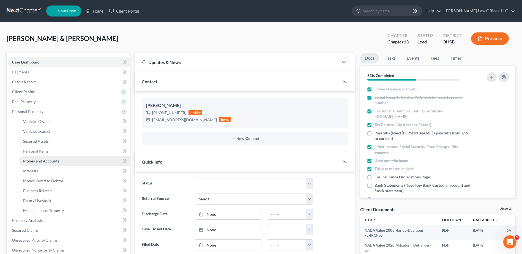
click at [26, 163] on span "Money and Accounts" at bounding box center [41, 161] width 36 height 5
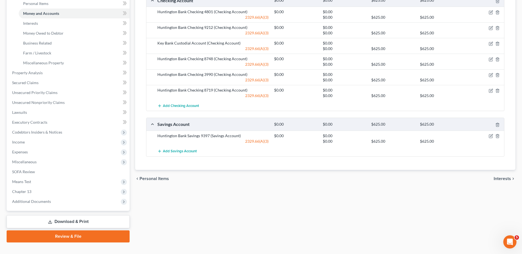
scroll to position [157, 0]
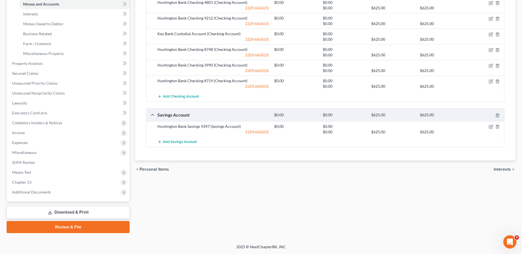
click at [507, 168] on span "Interests" at bounding box center [502, 169] width 17 height 4
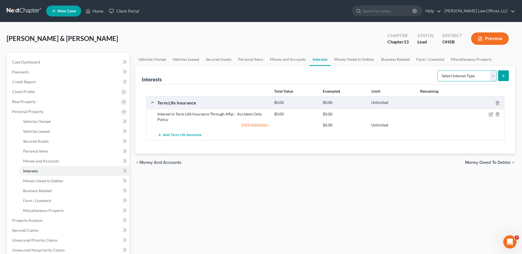
click at [496, 74] on select "Select Interest Type 401K Annuity Bond Education IRA Government Bond Government…" at bounding box center [467, 75] width 59 height 11
select select "whole_life_insurance"
click at [438, 70] on select "Select Interest Type 401K Annuity Bond Education IRA Government Bond Government…" at bounding box center [467, 75] width 59 height 11
click at [504, 77] on icon "submit" at bounding box center [503, 76] width 4 height 4
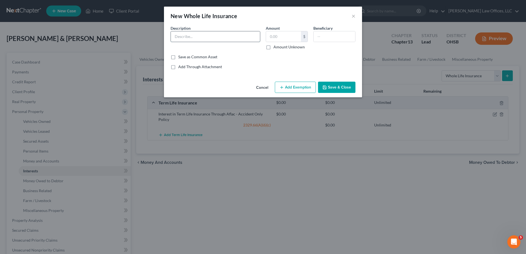
click at [200, 37] on input "text" at bounding box center [215, 36] width 89 height 10
type input "Interest in Whole Life Insurance Through State Farm ([PERSON_NAME])"
click at [304, 86] on button "Add Exemption" at bounding box center [295, 88] width 41 height 12
select select "2"
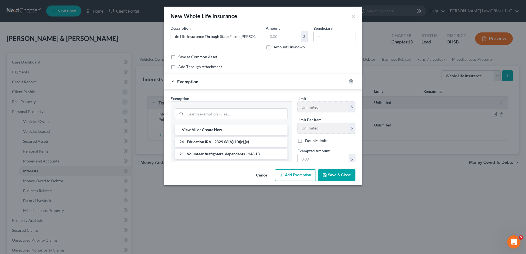
scroll to position [0, 0]
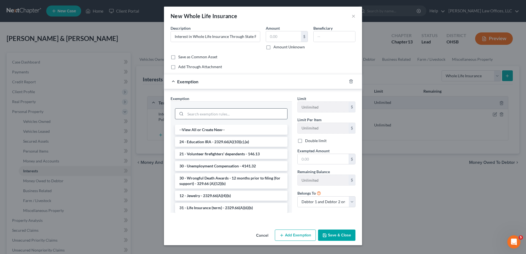
click at [219, 115] on input "search" at bounding box center [236, 114] width 102 height 10
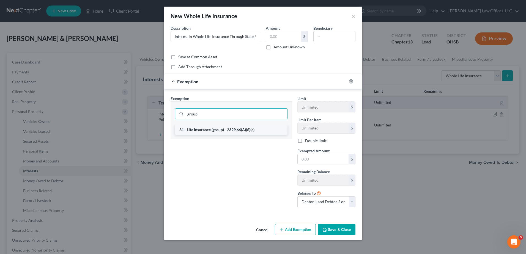
type input "group"
click at [219, 127] on li "31 - Life Insurance (group) - 2329.66(A)(6)(c)" at bounding box center [231, 130] width 113 height 10
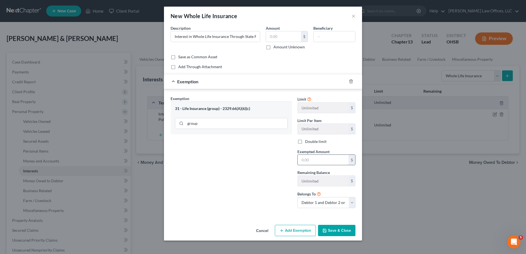
click at [306, 162] on input "text" at bounding box center [323, 160] width 51 height 10
type input "0"
click at [282, 165] on div "Exemption Set must be selected for CA. Exemption * 31 - Life Insurance (group) …" at bounding box center [231, 154] width 127 height 117
click at [339, 229] on button "Save & Close" at bounding box center [336, 231] width 37 height 12
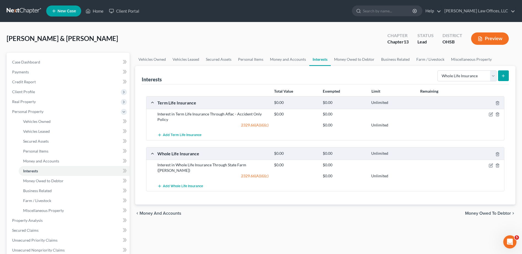
click at [502, 77] on icon "submit" at bounding box center [503, 76] width 4 height 4
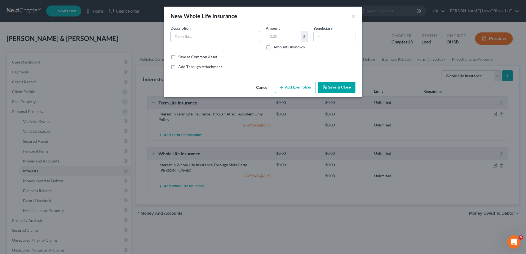
click at [224, 38] on input "text" at bounding box center [215, 36] width 89 height 10
click at [247, 37] on input "Interest in Whole Life Insurance Through State Farm ([PERSON_NAME])" at bounding box center [215, 36] width 89 height 10
type input "Interest in Whole Life Insurance Through State Farm ([PERSON_NAME])"
click at [294, 86] on button "Add Exemption" at bounding box center [295, 88] width 41 height 12
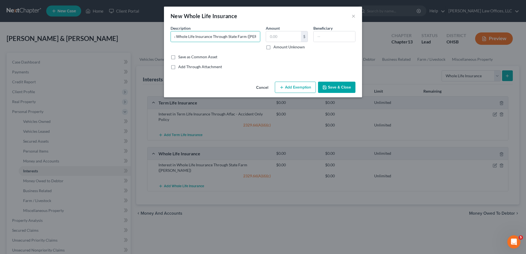
select select "2"
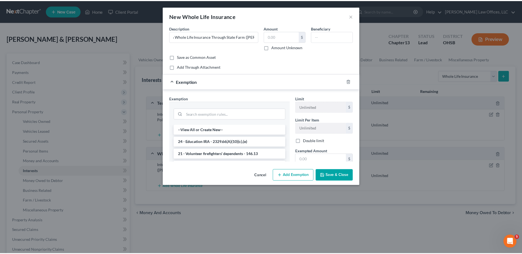
scroll to position [0, 0]
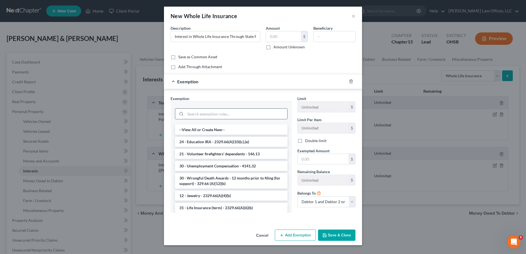
click at [210, 115] on input "search" at bounding box center [236, 114] width 102 height 10
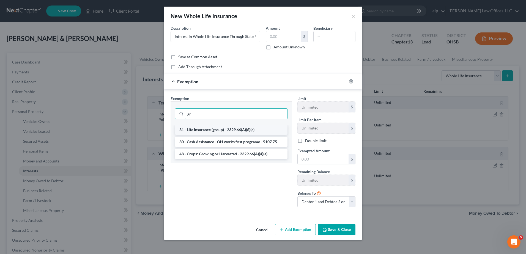
type input "gr"
click at [215, 129] on li "31 - Life Insurance (group) - 2329.66(A)(6)(c)" at bounding box center [231, 130] width 113 height 10
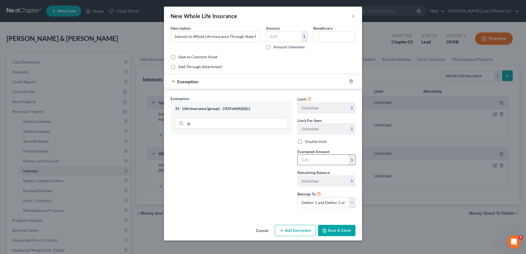
click at [307, 159] on input "text" at bounding box center [323, 160] width 51 height 10
type input "0"
click at [288, 158] on div "Exemption Set must be selected for CA. Exemption * 31 - Life Insurance (group) …" at bounding box center [231, 154] width 127 height 117
click at [341, 227] on button "Save & Close" at bounding box center [336, 231] width 37 height 12
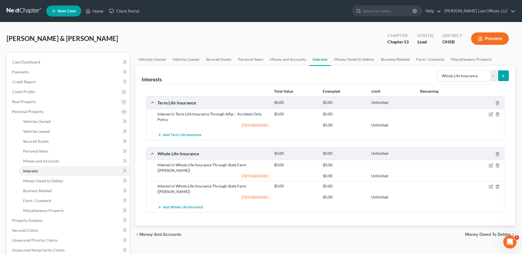
click at [472, 233] on span "Money Owed to Debtor" at bounding box center [488, 235] width 46 height 4
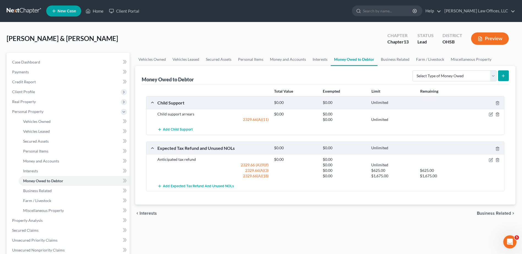
click at [486, 213] on span "Business Related" at bounding box center [494, 213] width 34 height 4
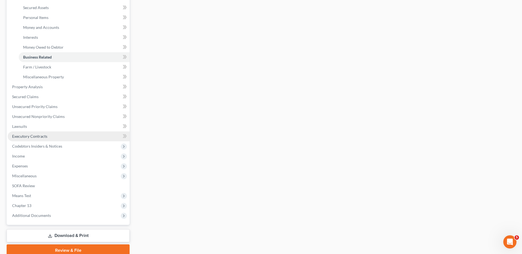
scroll to position [138, 0]
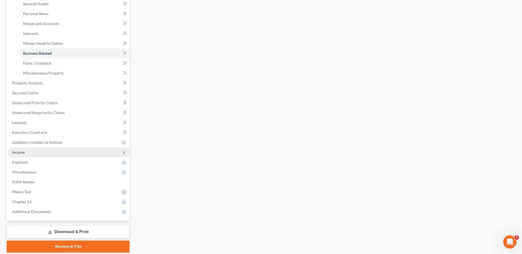
click at [25, 151] on span "Income" at bounding box center [69, 152] width 122 height 10
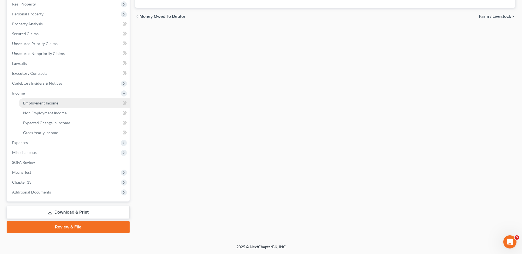
click at [35, 105] on span "Employment Income" at bounding box center [40, 103] width 35 height 5
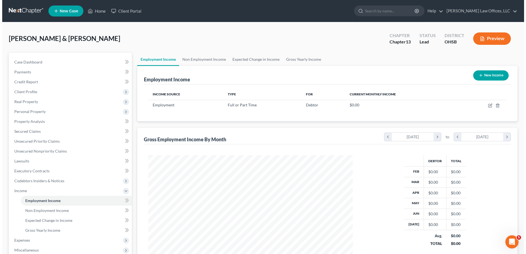
scroll to position [102, 215]
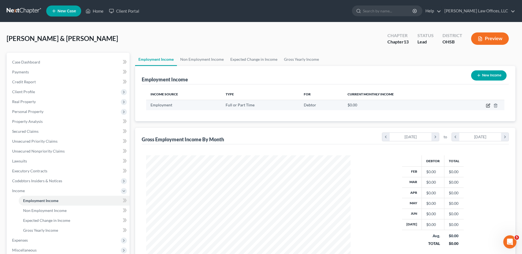
click at [487, 107] on icon "button" at bounding box center [487, 105] width 3 height 3
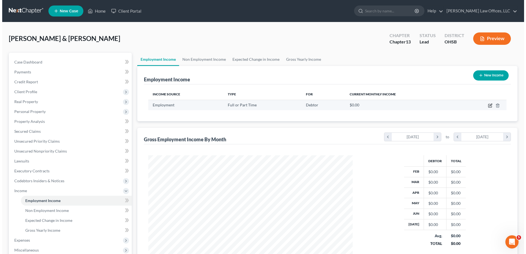
scroll to position [103, 217]
select select "0"
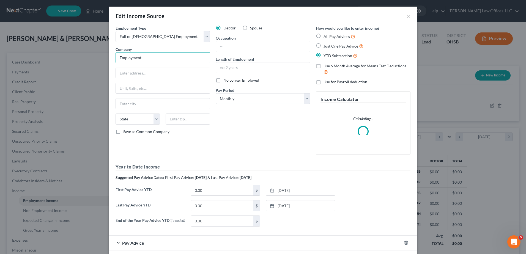
drag, startPoint x: 153, startPoint y: 60, endPoint x: 86, endPoint y: 57, distance: 67.5
click at [86, 57] on div "Edit Income Source × Employment Type * Select Full or [DEMOGRAPHIC_DATA] Employ…" at bounding box center [263, 127] width 526 height 254
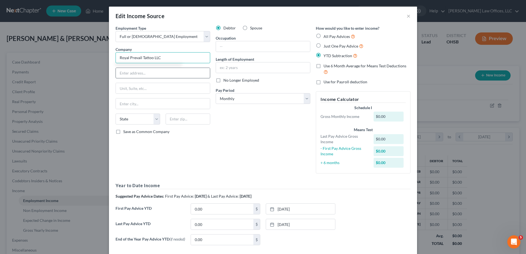
type input "Royal Prevail Tattoo LLC"
click at [132, 73] on input "text" at bounding box center [163, 73] width 94 height 10
type input "[STREET_ADDRESS]"
click at [176, 119] on input "text" at bounding box center [188, 119] width 45 height 11
type input "45242"
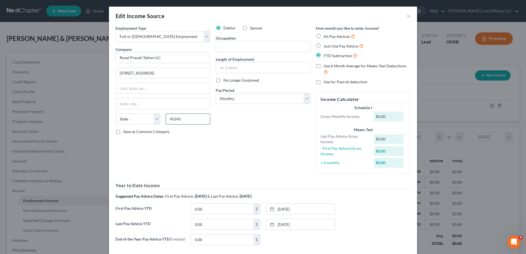
type input "[GEOGRAPHIC_DATA]"
select select "36"
drag, startPoint x: 188, startPoint y: 117, endPoint x: 134, endPoint y: 122, distance: 54.8
click at [134, 122] on div "State [US_STATE] AK AR AZ CA CO CT DE DC [GEOGRAPHIC_DATA] [GEOGRAPHIC_DATA] GU…" at bounding box center [163, 121] width 100 height 15
type input "45324"
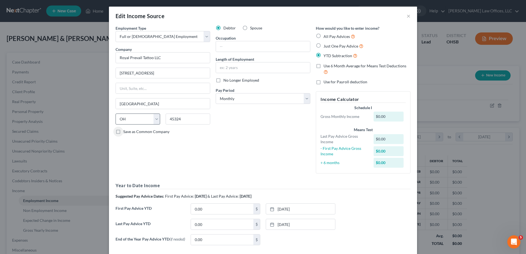
type input "Fairborn"
click at [239, 48] on input "text" at bounding box center [263, 46] width 94 height 10
click at [288, 24] on div "Edit Income Source ×" at bounding box center [263, 16] width 308 height 19
click at [241, 70] on input "text" at bounding box center [263, 67] width 94 height 10
type input "2 months"
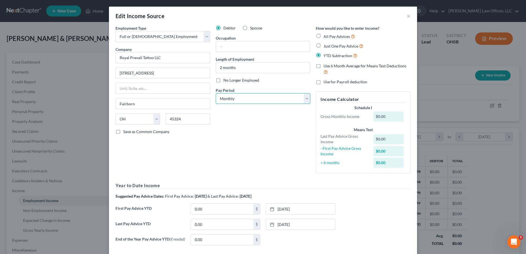
click at [245, 99] on select "Select Monthly Twice Monthly Every Other Week Weekly" at bounding box center [263, 98] width 95 height 11
select select "3"
click at [216, 93] on select "Select Monthly Twice Monthly Every Other Week Weekly" at bounding box center [263, 98] width 95 height 11
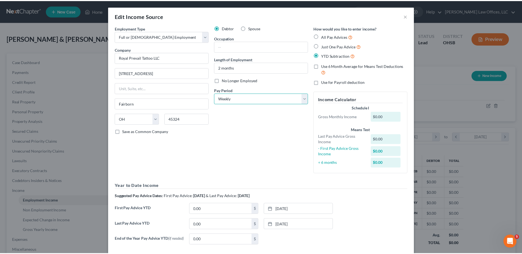
scroll to position [61, 0]
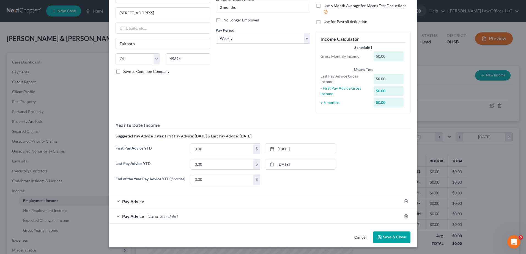
click at [387, 237] on button "Save & Close" at bounding box center [391, 238] width 37 height 12
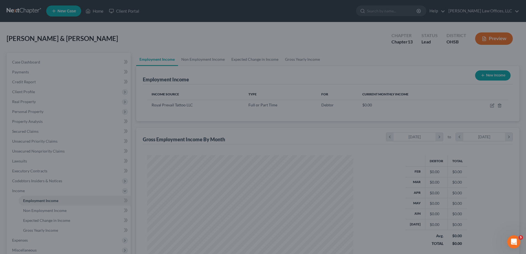
scroll to position [275067, 274954]
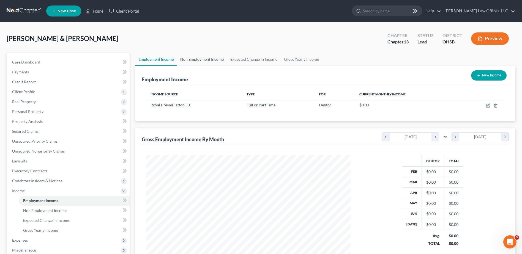
click at [209, 61] on link "Non Employment Income" at bounding box center [202, 59] width 50 height 13
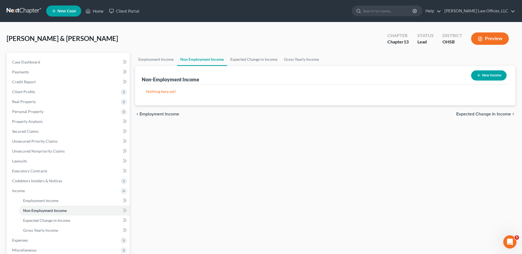
click at [494, 78] on button "New Income" at bounding box center [488, 75] width 35 height 10
select select "0"
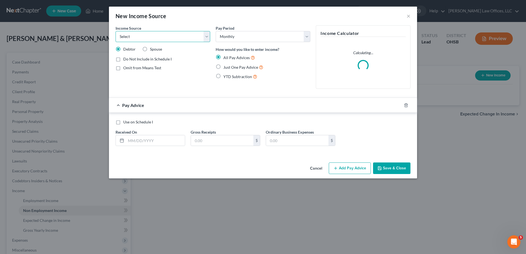
click at [135, 36] on select "Select Unemployment Disability (from employer) Pension Retirement Social Securi…" at bounding box center [163, 36] width 95 height 11
select select "4"
click at [116, 31] on select "Select Unemployment Disability (from employer) Pension Retirement Social Securi…" at bounding box center [163, 36] width 95 height 11
click at [223, 66] on label "Just One Pay Advice" at bounding box center [243, 67] width 40 height 6
click at [226, 66] on input "Just One Pay Advice" at bounding box center [228, 66] width 4 height 4
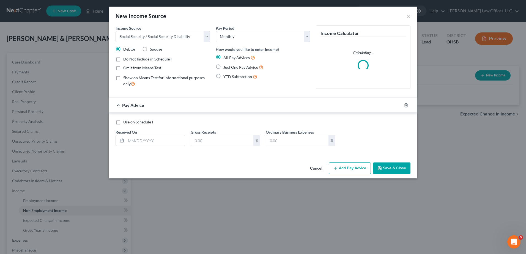
radio input "true"
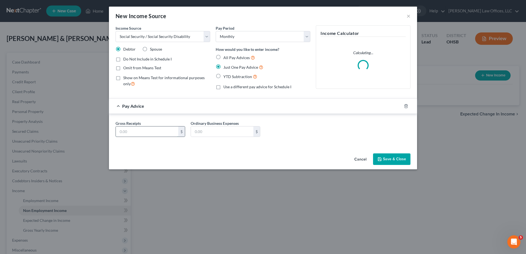
click at [141, 131] on input "text" at bounding box center [147, 132] width 62 height 10
type input "796"
click at [395, 158] on button "Save & Close" at bounding box center [391, 160] width 37 height 12
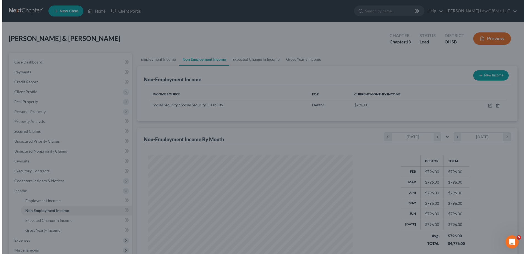
scroll to position [275067, 274954]
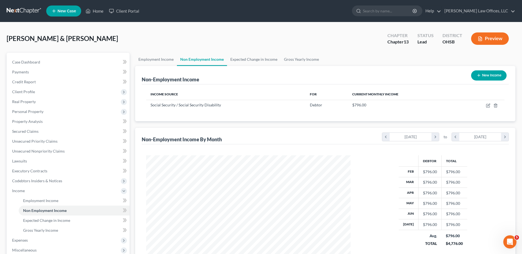
click at [492, 73] on button "New Income" at bounding box center [488, 75] width 35 height 10
select select "0"
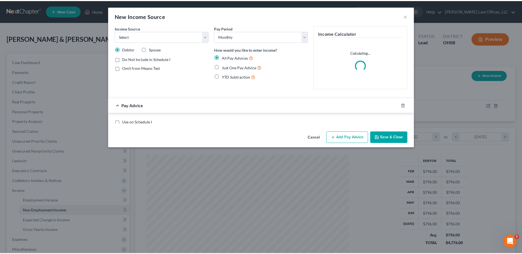
scroll to position [103, 217]
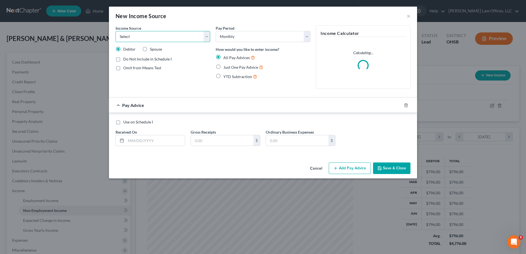
click at [148, 38] on select "Select Unemployment Disability (from employer) Pension Retirement Social Securi…" at bounding box center [163, 36] width 95 height 11
select select "4"
click at [116, 31] on select "Select Unemployment Disability (from employer) Pension Retirement Social Securi…" at bounding box center [163, 36] width 95 height 11
click at [223, 67] on label "Just One Pay Advice" at bounding box center [243, 67] width 40 height 6
click at [226, 67] on input "Just One Pay Advice" at bounding box center [228, 66] width 4 height 4
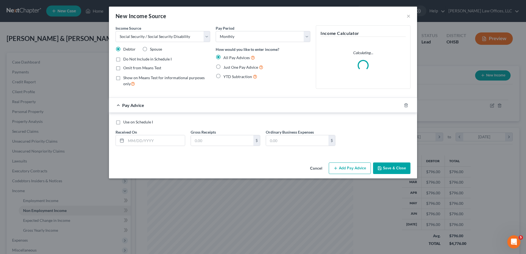
radio input "true"
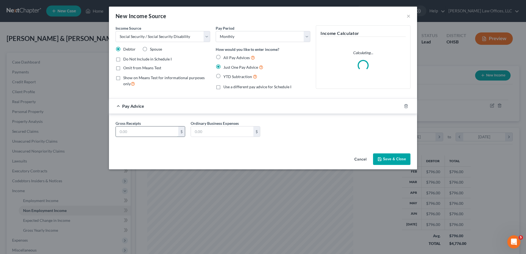
click at [141, 134] on input "text" at bounding box center [147, 132] width 62 height 10
type input "796"
click at [391, 161] on button "Save & Close" at bounding box center [391, 160] width 37 height 12
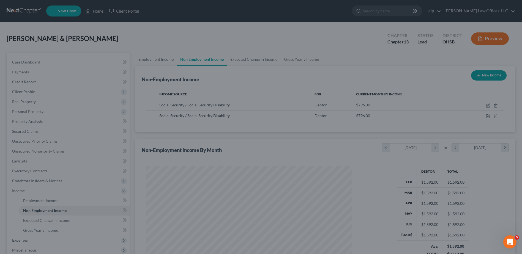
scroll to position [275067, 274954]
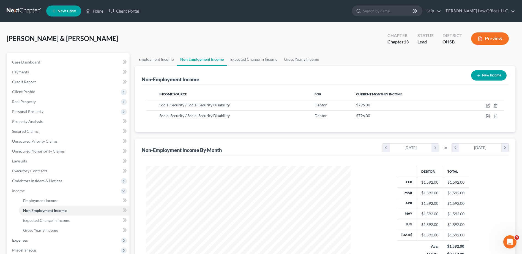
click at [489, 76] on button "New Income" at bounding box center [488, 75] width 35 height 10
select select "0"
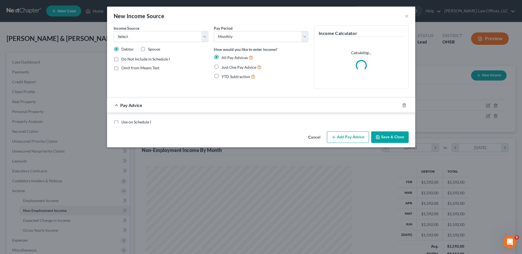
scroll to position [103, 217]
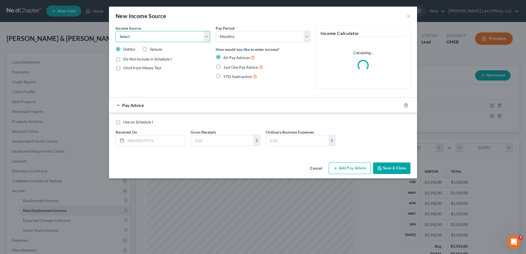
click at [154, 32] on select "Select Unemployment Disability (from employer) Pension Retirement Social Securi…" at bounding box center [163, 36] width 95 height 11
select select "4"
click at [116, 31] on select "Select Unemployment Disability (from employer) Pension Retirement Social Securi…" at bounding box center [163, 36] width 95 height 11
click at [223, 67] on label "Just One Pay Advice" at bounding box center [243, 67] width 40 height 6
click at [226, 67] on input "Just One Pay Advice" at bounding box center [228, 66] width 4 height 4
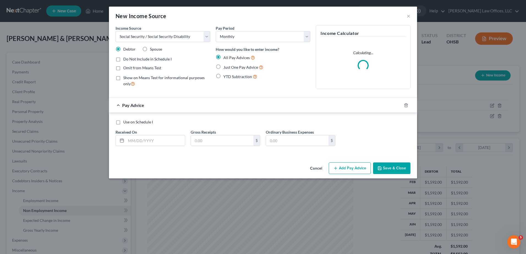
radio input "true"
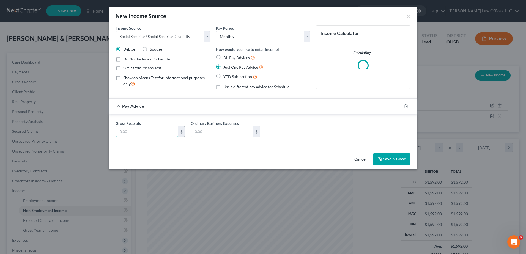
click at [137, 134] on input "text" at bounding box center [147, 132] width 62 height 10
type input "605"
click at [394, 159] on button "Save & Close" at bounding box center [391, 160] width 37 height 12
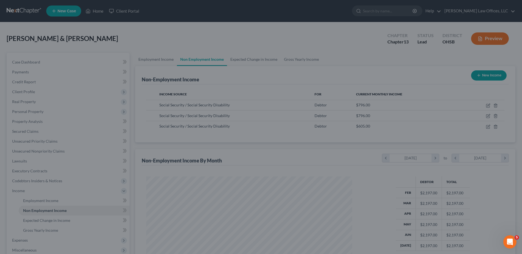
scroll to position [275067, 274954]
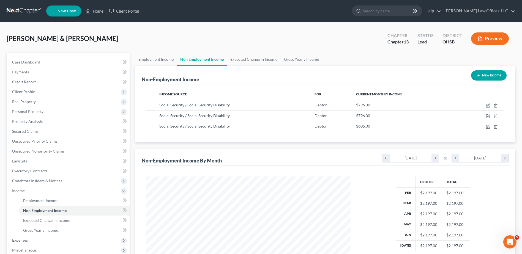
click at [489, 76] on button "New Income" at bounding box center [488, 75] width 35 height 10
select select "0"
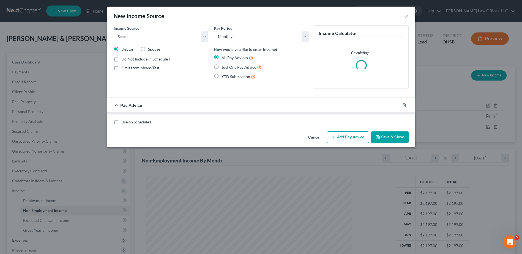
scroll to position [103, 217]
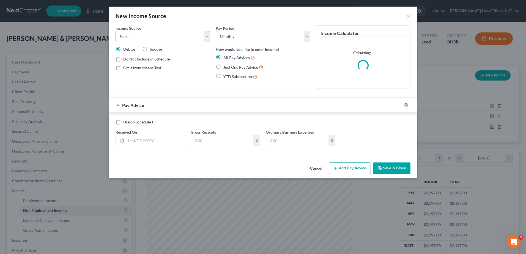
click at [139, 40] on select "Select Unemployment Disability (from employer) Pension Retirement Social Securi…" at bounding box center [163, 36] width 95 height 11
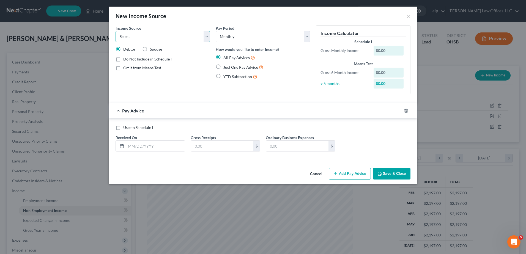
select select "7"
click at [116, 31] on select "Select Unemployment Disability (from employer) Pension Retirement Social Securi…" at bounding box center [163, 36] width 95 height 11
click at [223, 66] on label "Just One Pay Advice" at bounding box center [243, 67] width 40 height 6
click at [226, 66] on input "Just One Pay Advice" at bounding box center [228, 66] width 4 height 4
radio input "true"
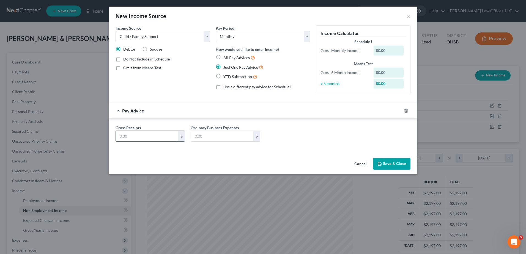
click at [139, 136] on input "text" at bounding box center [147, 136] width 62 height 10
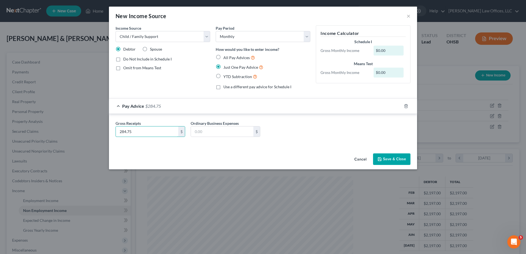
type input "284.75"
click at [387, 156] on button "Save & Close" at bounding box center [391, 160] width 37 height 12
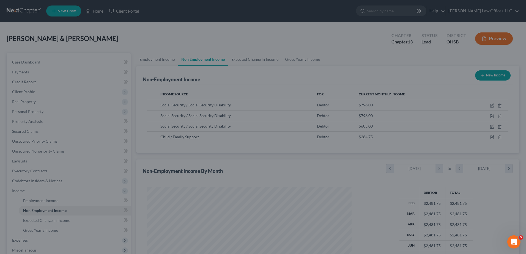
scroll to position [275067, 274954]
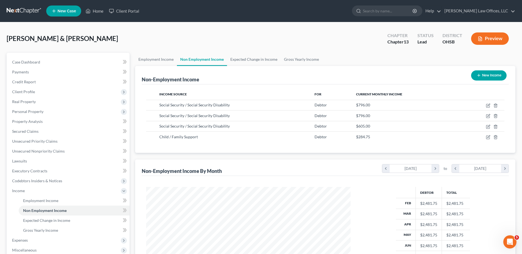
click at [482, 75] on button "New Income" at bounding box center [488, 75] width 35 height 10
select select "0"
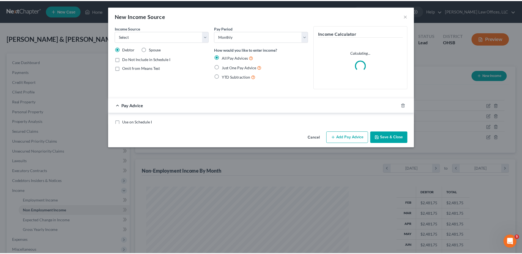
scroll to position [103, 217]
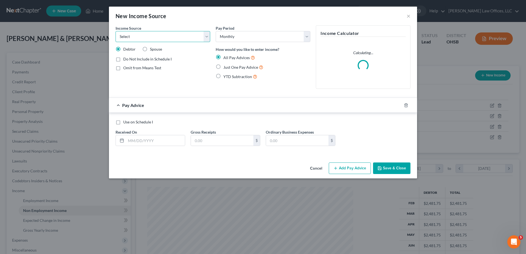
click at [130, 39] on select "Select Unemployment Disability (from employer) Pension Retirement Social Securi…" at bounding box center [163, 36] width 95 height 11
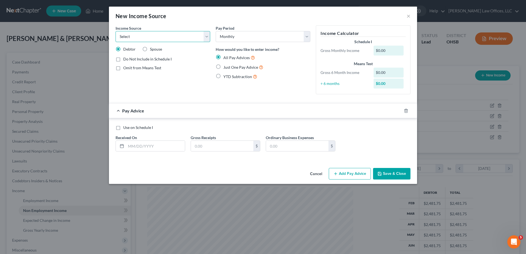
select select "5"
click at [116, 31] on select "Select Unemployment Disability (from employer) Pension Retirement Social Securi…" at bounding box center [163, 36] width 95 height 11
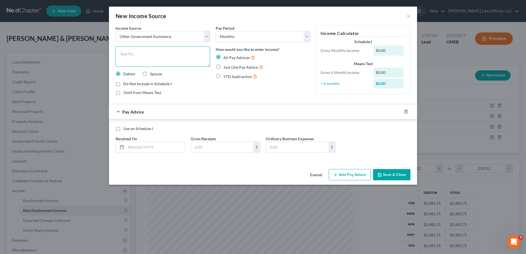
click at [136, 54] on textarea at bounding box center [163, 57] width 95 height 20
type textarea "Food Stamps"
click at [223, 67] on label "Just One Pay Advice" at bounding box center [243, 67] width 40 height 6
click at [226, 67] on input "Just One Pay Advice" at bounding box center [228, 66] width 4 height 4
radio input "true"
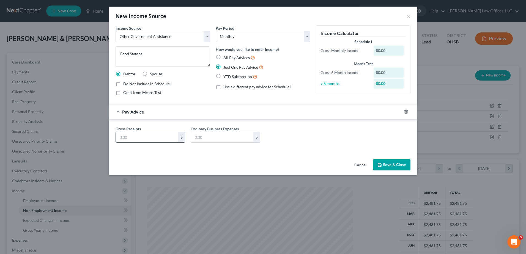
click at [137, 137] on input "text" at bounding box center [147, 137] width 62 height 10
type input "1,070"
click at [385, 165] on button "Save & Close" at bounding box center [391, 165] width 37 height 12
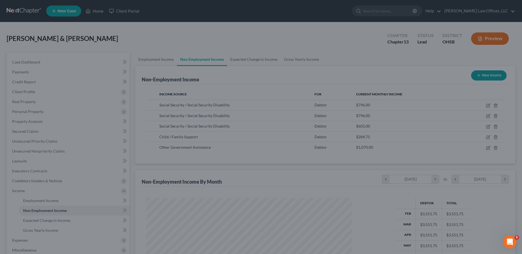
scroll to position [275067, 274954]
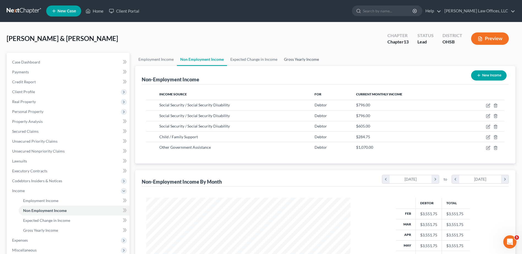
click at [307, 59] on link "Gross Yearly Income" at bounding box center [302, 59] width 42 height 13
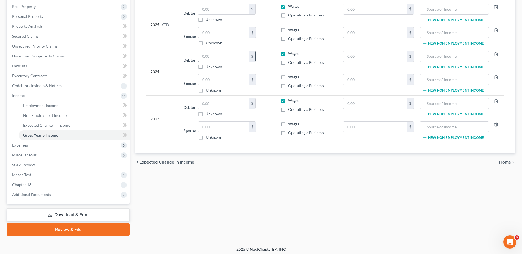
scroll to position [98, 0]
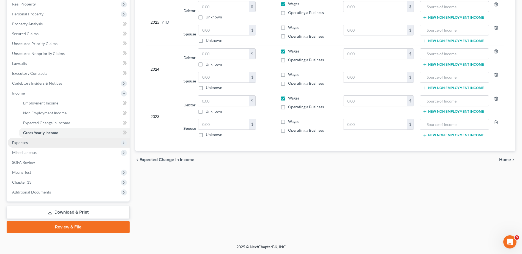
click at [30, 143] on span "Expenses" at bounding box center [69, 143] width 122 height 10
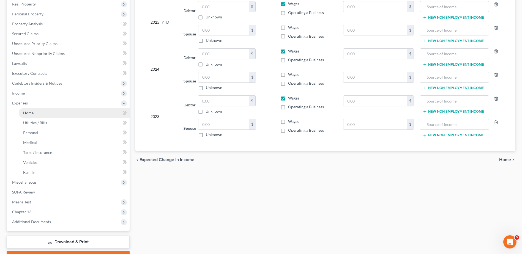
click at [31, 114] on span "Home" at bounding box center [28, 113] width 10 height 5
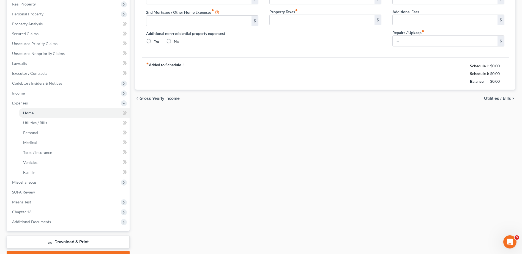
scroll to position [70, 0]
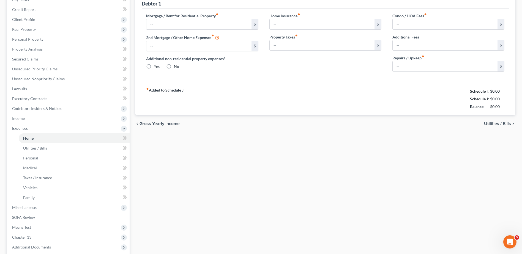
type input "0.00"
radio input "true"
type input "0.00"
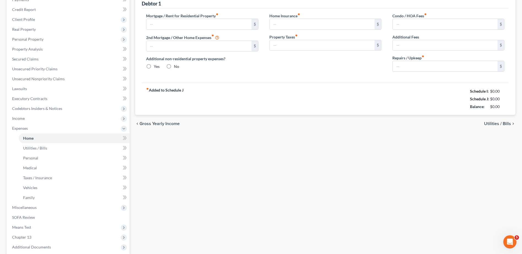
type input "0.00"
type input "40.00"
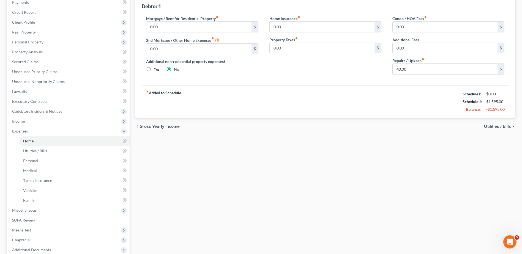
scroll to position [0, 0]
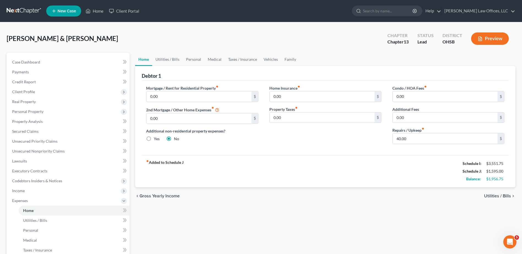
click at [489, 196] on span "Utilities / Bills" at bounding box center [497, 196] width 27 height 4
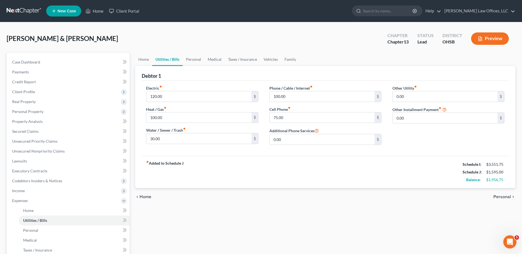
click at [499, 198] on span "Personal" at bounding box center [502, 197] width 18 height 4
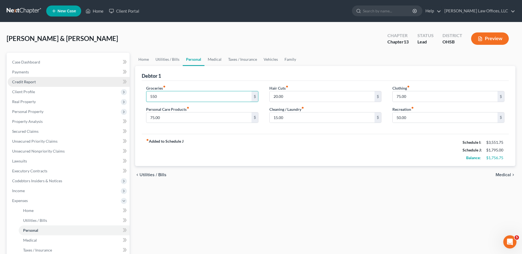
type input "550"
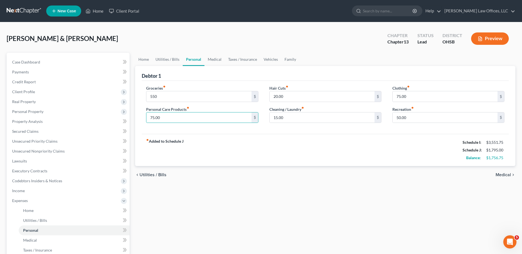
click at [497, 176] on span "Medical" at bounding box center [503, 175] width 15 height 4
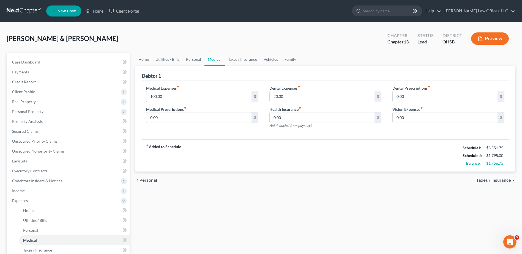
click at [485, 179] on span "Taxes / Insurance" at bounding box center [493, 180] width 35 height 4
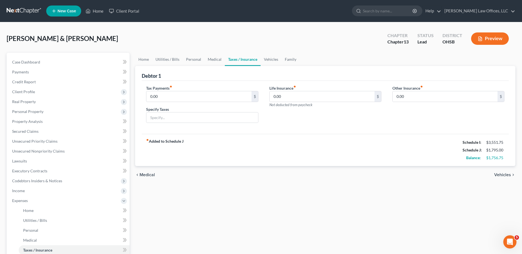
click at [502, 174] on span "Vehicles" at bounding box center [502, 175] width 17 height 4
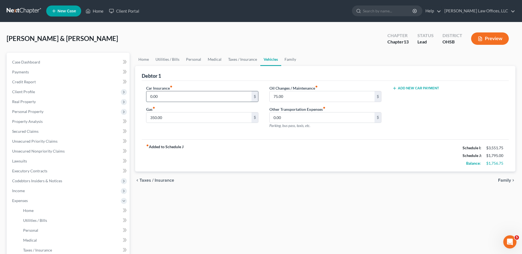
click at [166, 96] on input "0.00" at bounding box center [198, 96] width 105 height 10
type input "235"
type input "250.00"
click at [503, 179] on span "Family" at bounding box center [504, 180] width 13 height 4
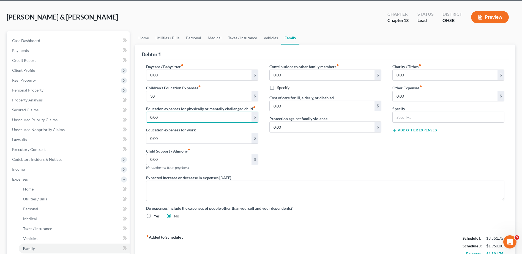
scroll to position [127, 0]
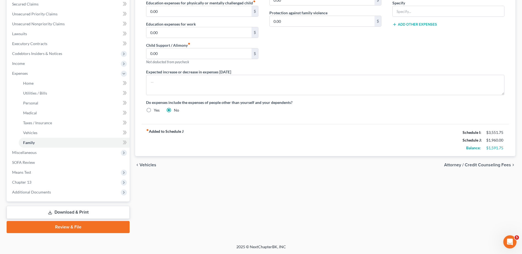
click at [456, 164] on span "Attorney / Credit Counseling Fees" at bounding box center [477, 165] width 67 height 4
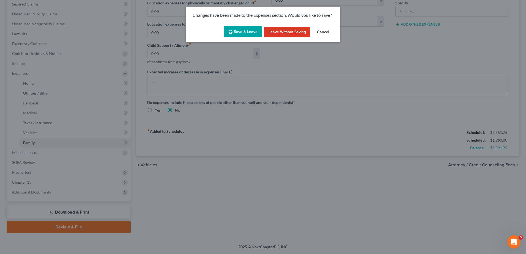
click at [248, 31] on button "Save & Leave" at bounding box center [243, 32] width 38 height 12
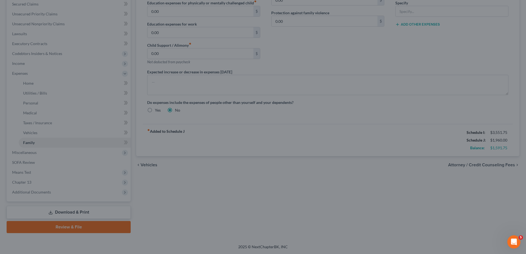
type input "30.00"
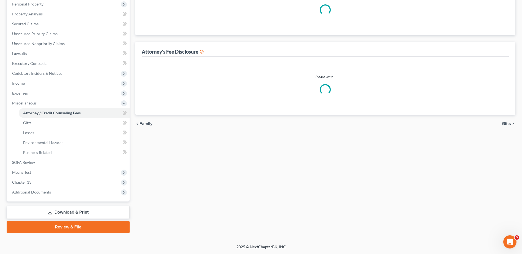
select select "1"
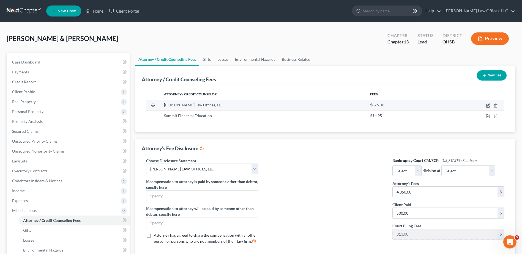
click at [488, 105] on icon "button" at bounding box center [488, 105] width 2 height 2
select select "36"
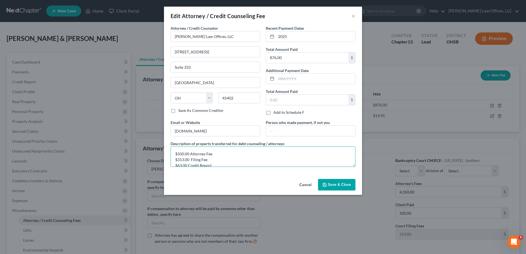
click at [181, 165] on textarea "$500.00 Attorney Fee $313.00 Filing Fee $63.00 Credit Report" at bounding box center [263, 157] width 185 height 20
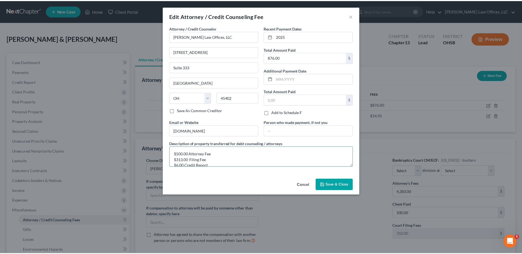
scroll to position [1, 0]
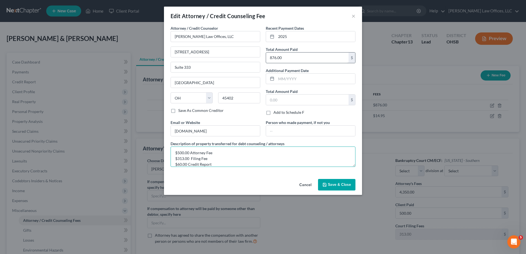
type textarea "$500.00 Attorney Fee $313.00 Filing Fee $60.00 Credit Report"
click at [277, 58] on input "876.00" at bounding box center [307, 58] width 83 height 10
click at [276, 58] on input "876.00" at bounding box center [307, 58] width 83 height 10
type input "873.00"
click at [335, 188] on button "Save & Close" at bounding box center [336, 185] width 37 height 12
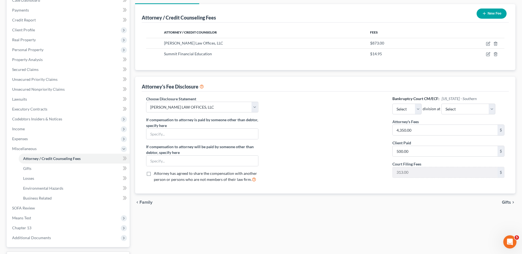
scroll to position [83, 0]
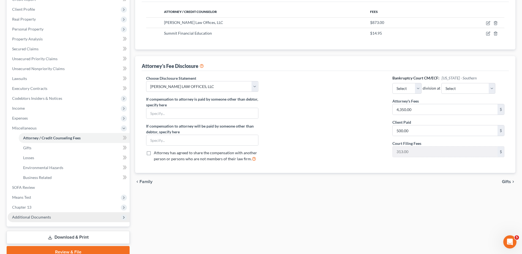
click at [28, 218] on span "Additional Documents" at bounding box center [31, 217] width 39 height 5
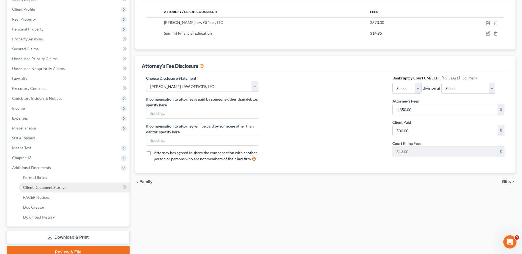
click at [39, 187] on span "Client Document Storage" at bounding box center [44, 187] width 43 height 5
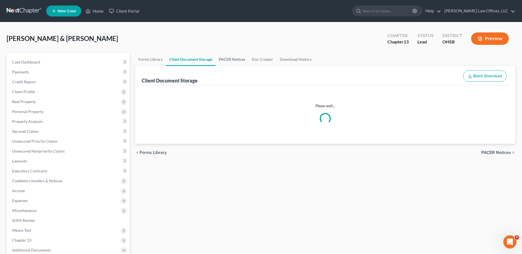
select select "7"
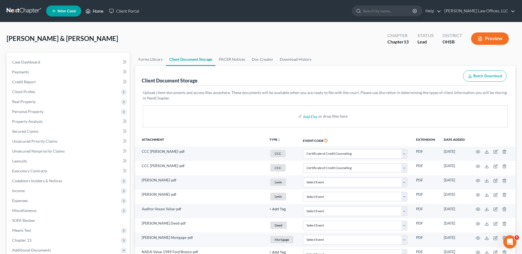
click at [94, 10] on link "Home" at bounding box center [94, 11] width 23 height 10
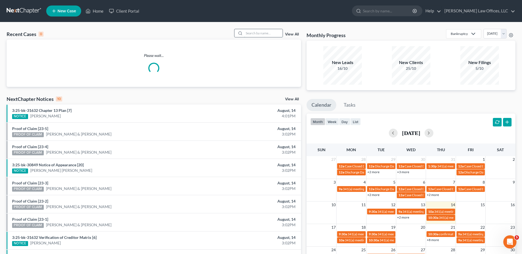
click at [269, 32] on input "search" at bounding box center [263, 33] width 39 height 8
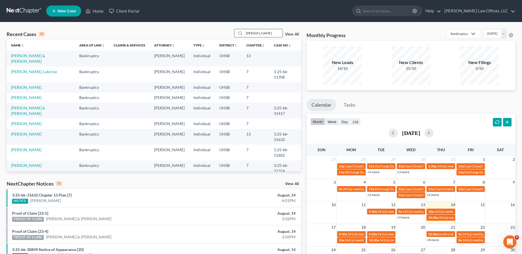
type input "[PERSON_NAME]"
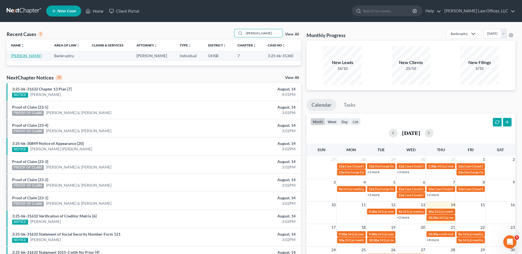
click at [24, 56] on link "[PERSON_NAME]" at bounding box center [26, 55] width 31 height 5
select select "4"
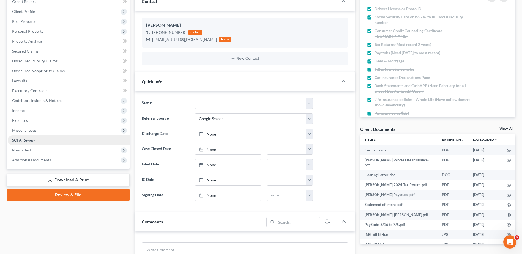
scroll to position [83, 0]
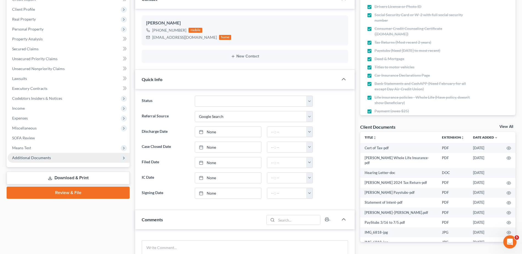
click at [29, 156] on span "Additional Documents" at bounding box center [31, 157] width 39 height 5
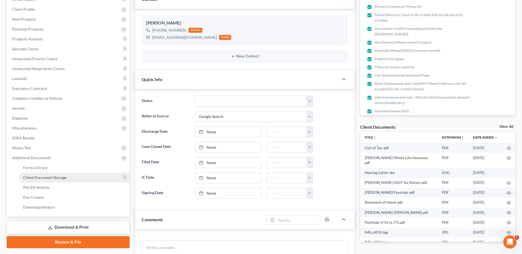
click at [41, 177] on span "Client Document Storage" at bounding box center [44, 177] width 43 height 5
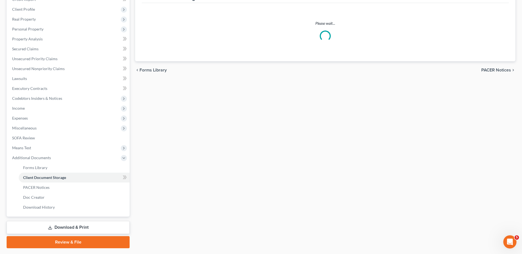
scroll to position [80, 0]
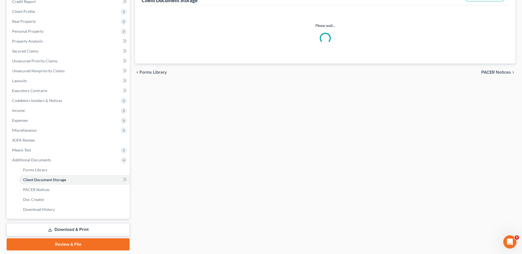
select select "7"
select select "52"
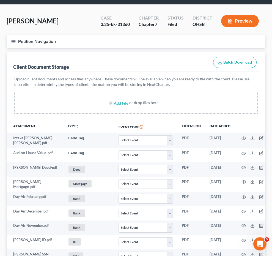
scroll to position [28, 0]
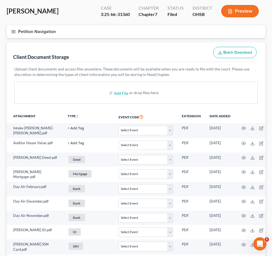
select select "7"
select select "52"
select select "7"
select select "52"
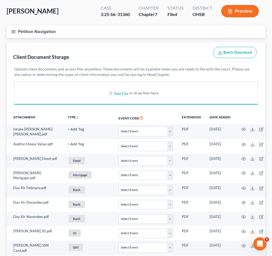
select select "7"
select select "52"
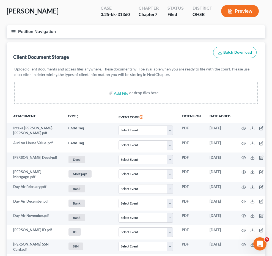
select select "7"
select select "52"
select select "7"
select select "52"
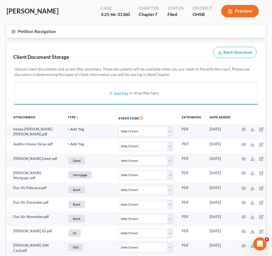
select select "7"
select select "52"
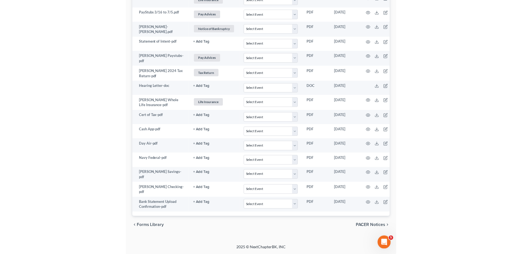
scroll to position [525, 0]
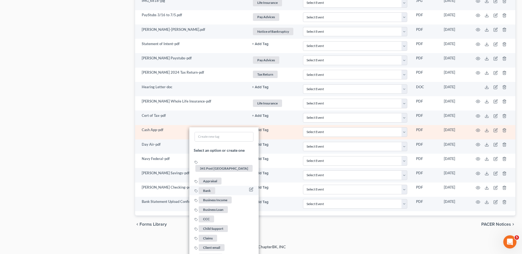
click at [209, 187] on span "Bank" at bounding box center [207, 190] width 17 height 7
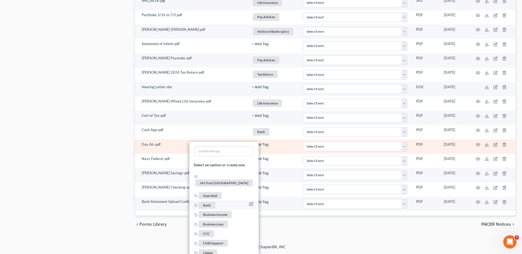
click at [207, 202] on span "Bank" at bounding box center [207, 205] width 17 height 7
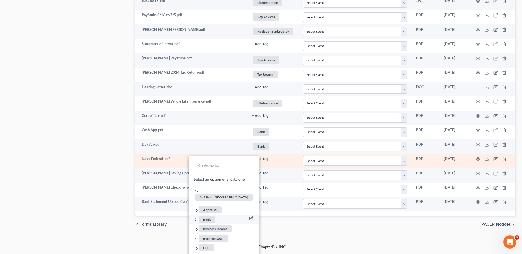
click at [209, 216] on span "Bank" at bounding box center [207, 219] width 17 height 7
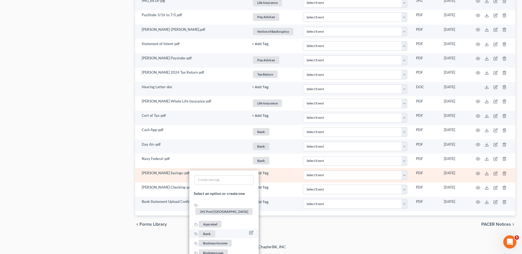
click at [209, 231] on span "Bank" at bounding box center [207, 234] width 17 height 7
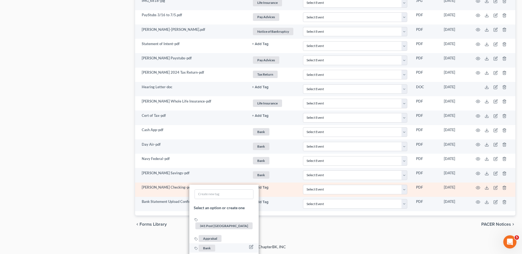
click at [207, 245] on span "Bank" at bounding box center [207, 248] width 17 height 7
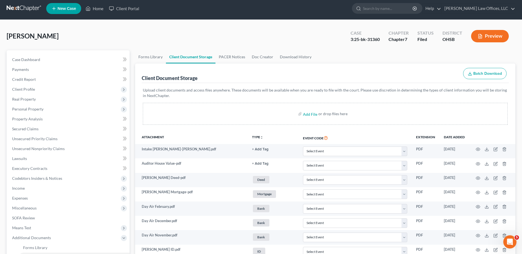
scroll to position [0, 0]
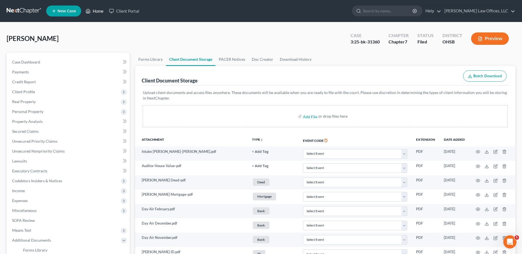
click at [99, 13] on link "Home" at bounding box center [94, 11] width 23 height 10
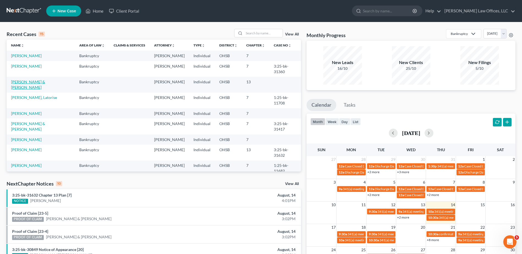
click at [33, 80] on link "[PERSON_NAME] & [PERSON_NAME]" at bounding box center [28, 85] width 34 height 10
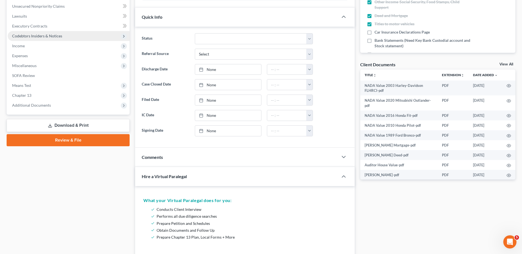
scroll to position [165, 0]
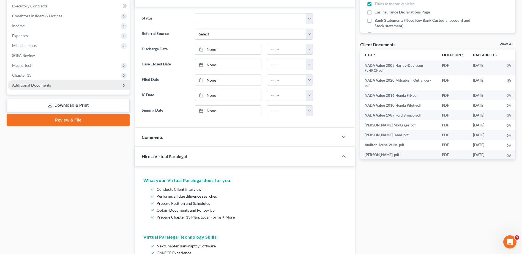
click at [29, 86] on span "Additional Documents" at bounding box center [31, 85] width 39 height 5
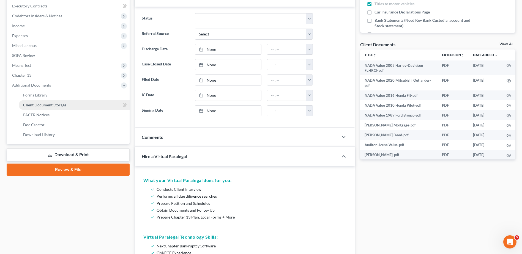
click at [31, 103] on span "Client Document Storage" at bounding box center [44, 105] width 43 height 5
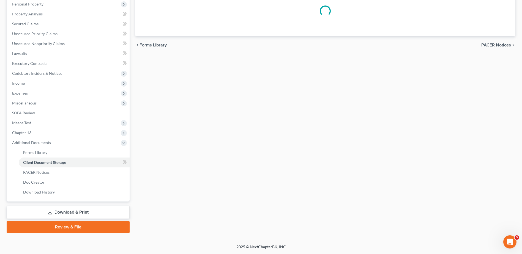
scroll to position [87, 0]
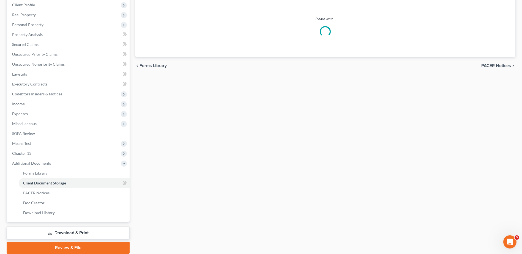
select select "7"
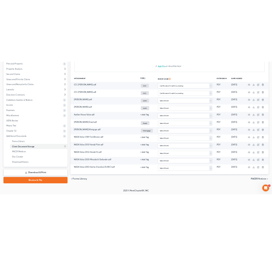
scroll to position [0, 0]
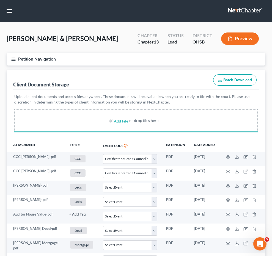
select select "7"
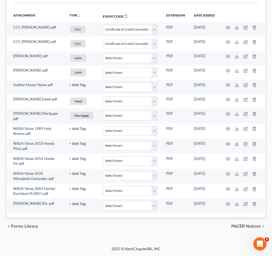
select select "7"
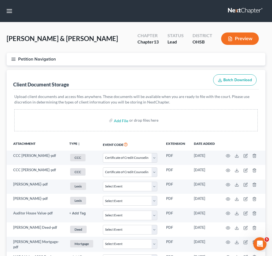
select select "7"
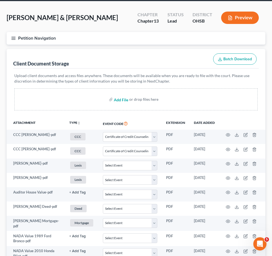
select select "7"
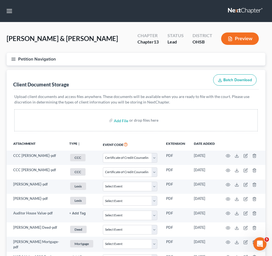
select select "7"
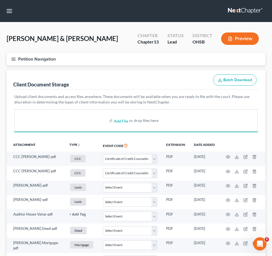
select select "7"
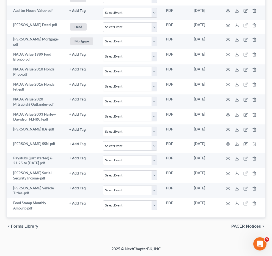
select select "7"
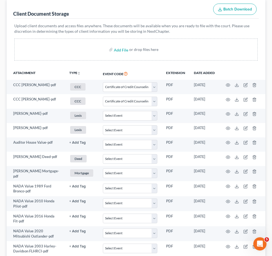
scroll to position [65, 0]
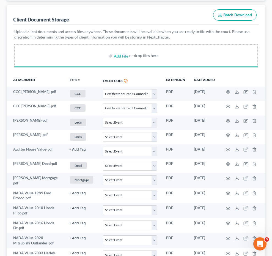
select select "7"
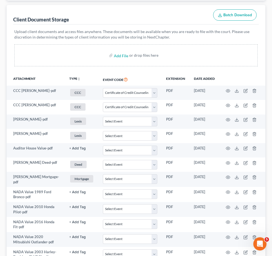
select select "7"
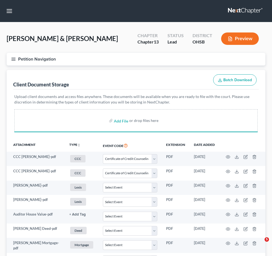
select select "7"
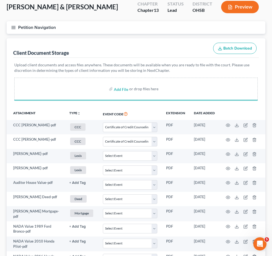
scroll to position [369, 0]
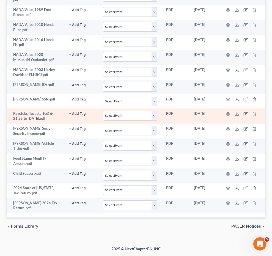
select select "7"
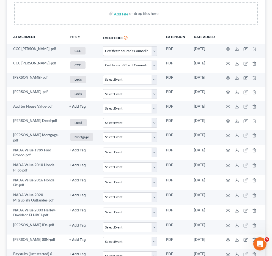
scroll to position [0, 0]
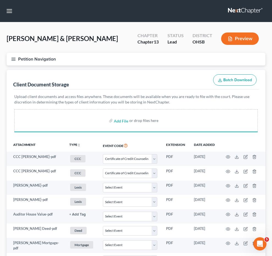
select select "7"
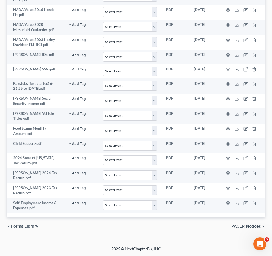
select select "7"
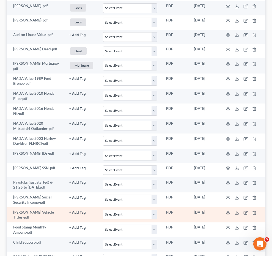
scroll to position [0, 0]
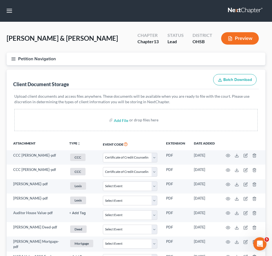
select select "7"
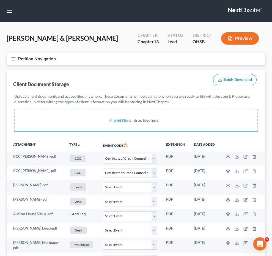
select select "7"
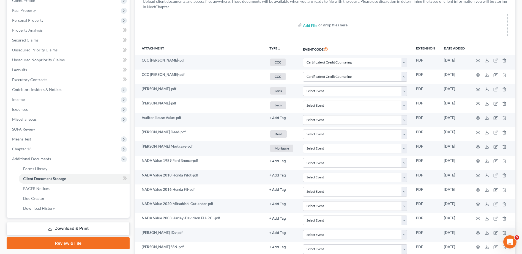
scroll to position [0, 0]
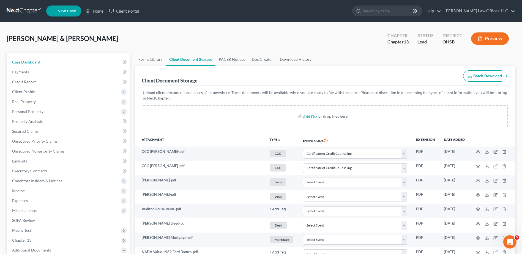
drag, startPoint x: 31, startPoint y: 63, endPoint x: 270, endPoint y: 105, distance: 243.2
click at [31, 63] on span "Case Dashboard" at bounding box center [26, 62] width 28 height 5
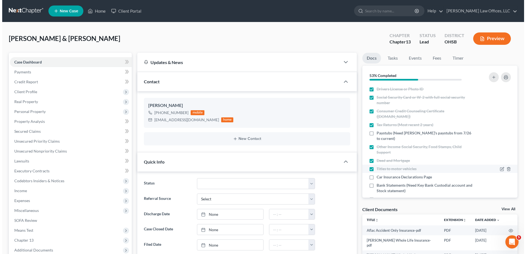
scroll to position [31, 0]
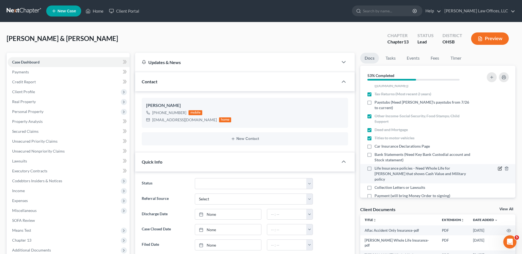
click at [272, 166] on icon "button" at bounding box center [500, 168] width 4 height 4
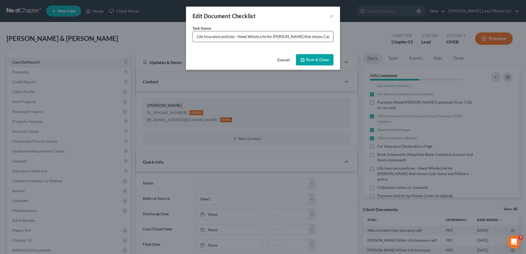
click at [272, 37] on input "Life Insurance policies - Need Whole Life for [PERSON_NAME] that shows Cash Val…" at bounding box center [263, 36] width 140 height 10
drag, startPoint x: 331, startPoint y: 36, endPoint x: 306, endPoint y: 36, distance: 25.3
click at [272, 36] on input "Life Insurance policies - Need Whole Life for [PERSON_NAME] that shows Cash Val…" at bounding box center [263, 36] width 140 height 10
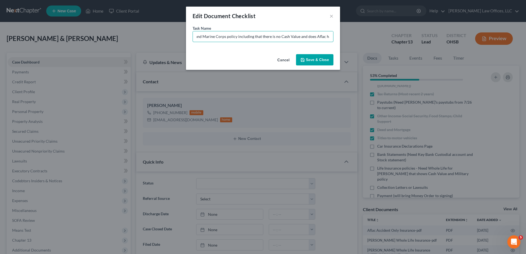
type input "Life Insurance policies - Need Whole Life for Paul that shows Cash Value and Ma…"
click at [272, 62] on button "Save & Close" at bounding box center [314, 60] width 37 height 12
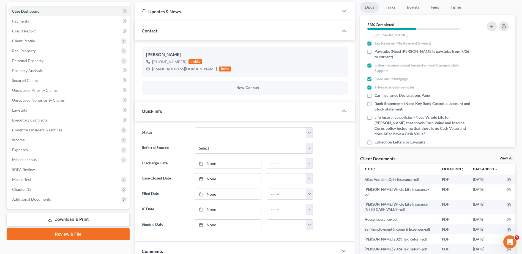
scroll to position [138, 0]
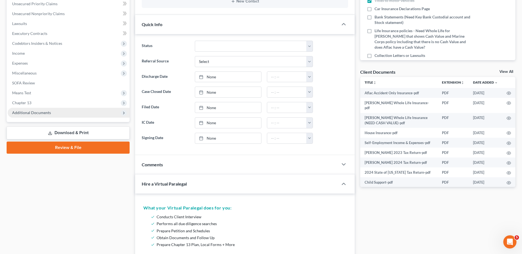
click at [40, 116] on span "Additional Documents" at bounding box center [69, 113] width 122 height 10
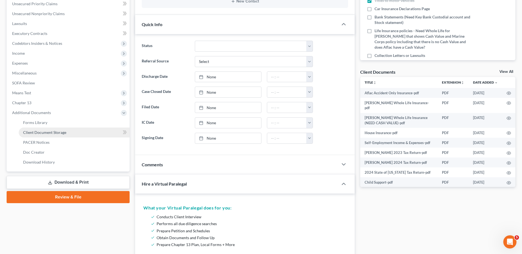
click at [42, 133] on span "Client Document Storage" at bounding box center [44, 132] width 43 height 5
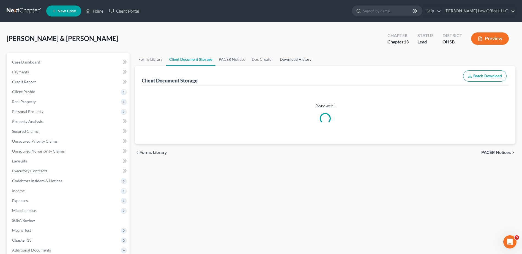
select select "7"
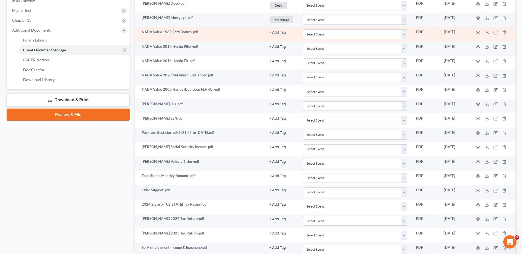
scroll to position [248, 0]
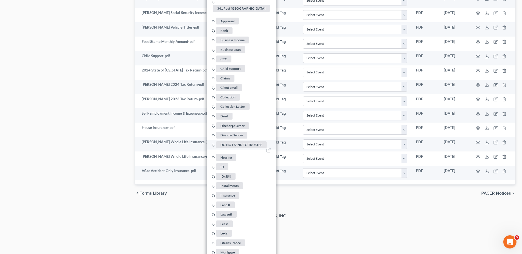
scroll to position [358, 0]
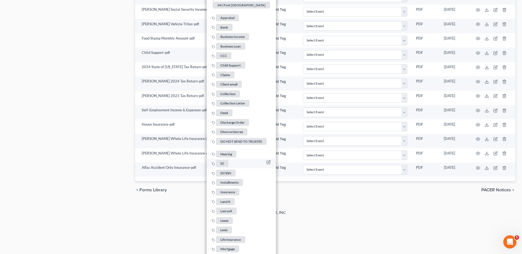
click at [222, 161] on span "ID" at bounding box center [222, 163] width 12 height 7
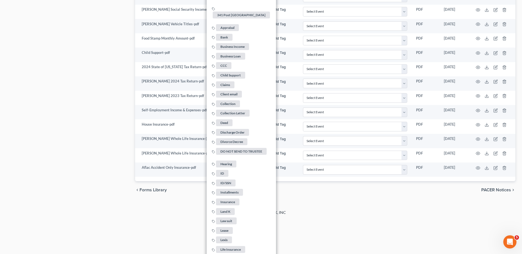
drag, startPoint x: 129, startPoint y: 156, endPoint x: 121, endPoint y: 154, distance: 8.4
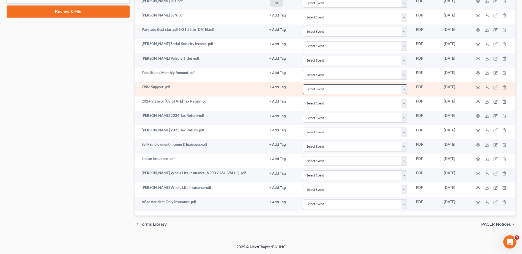
scroll to position [268, 0]
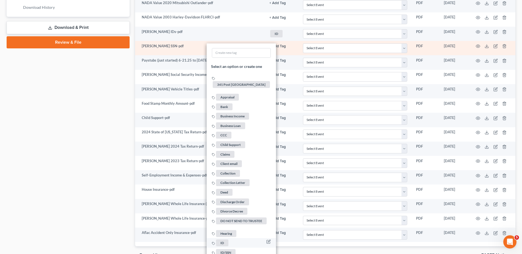
scroll to position [561, 0]
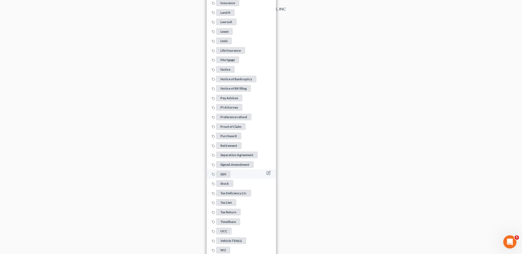
click at [224, 172] on span "SSN" at bounding box center [223, 174] width 15 height 7
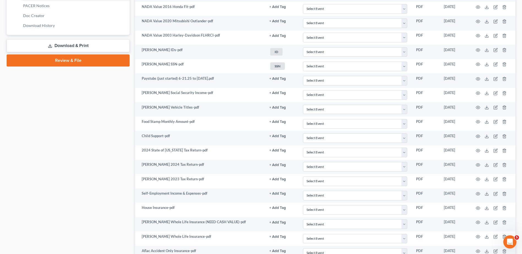
scroll to position [268, 0]
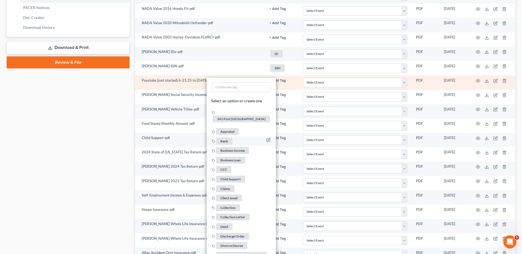
scroll to position [576, 0]
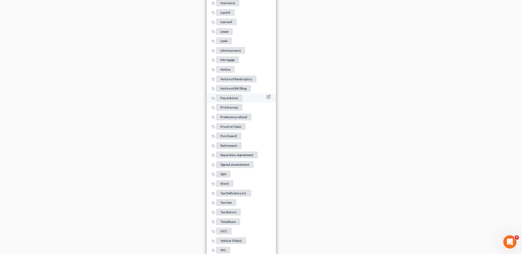
click at [232, 97] on span "Pay Advices" at bounding box center [229, 98] width 26 height 7
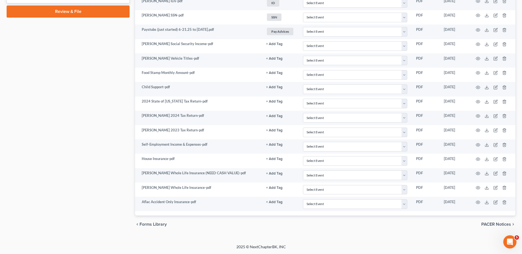
scroll to position [323, 0]
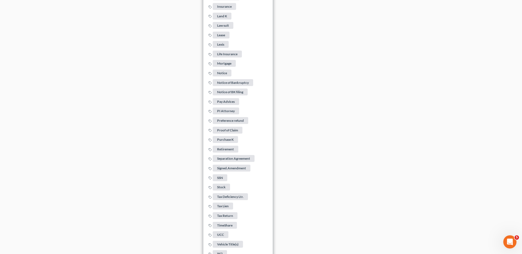
scroll to position [590, 0]
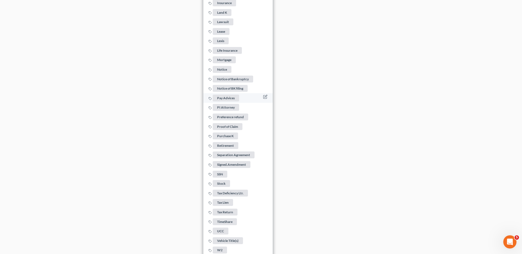
click at [228, 96] on span "Pay Advices" at bounding box center [226, 98] width 26 height 7
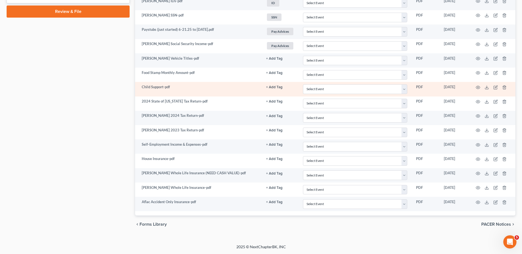
scroll to position [323, 0]
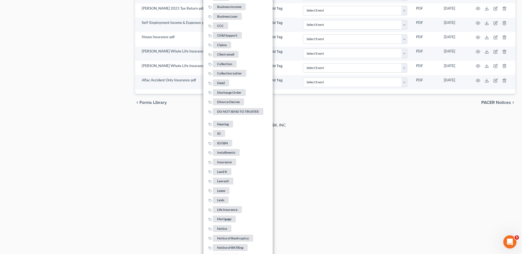
scroll to position [604, 0]
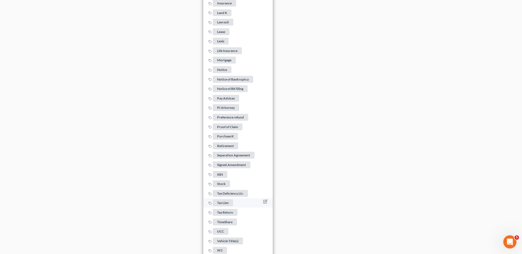
drag, startPoint x: 221, startPoint y: 237, endPoint x: 202, endPoint y: 213, distance: 30.6
click at [221, 237] on span "Vehicle Title(s)" at bounding box center [228, 240] width 30 height 7
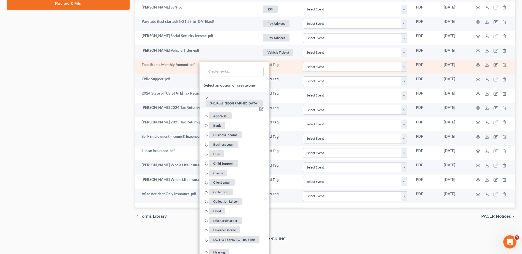
scroll to position [543, 0]
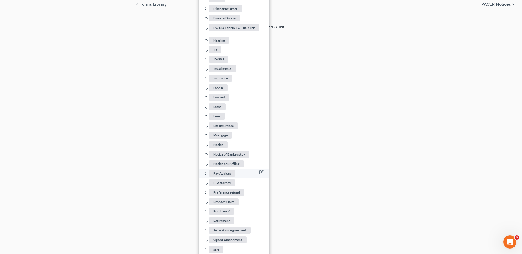
click at [221, 171] on span "Pay Advices" at bounding box center [222, 173] width 26 height 7
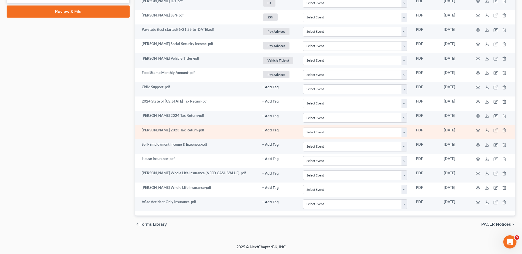
scroll to position [323, 0]
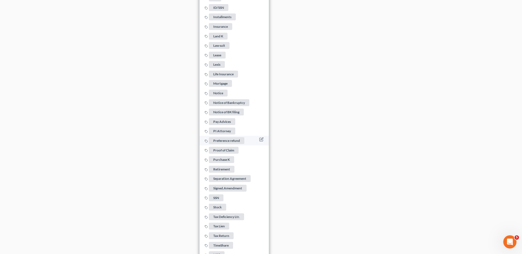
scroll to position [626, 0]
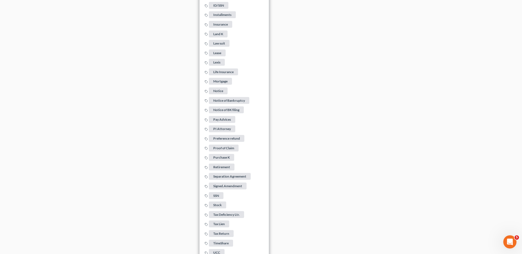
drag, startPoint x: 214, startPoint y: 231, endPoint x: 270, endPoint y: 210, distance: 59.6
click at [214, 231] on span "Tax Return" at bounding box center [221, 233] width 25 height 7
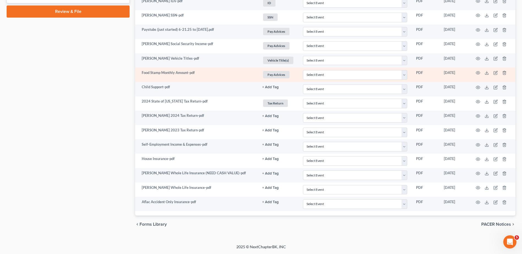
scroll to position [323, 0]
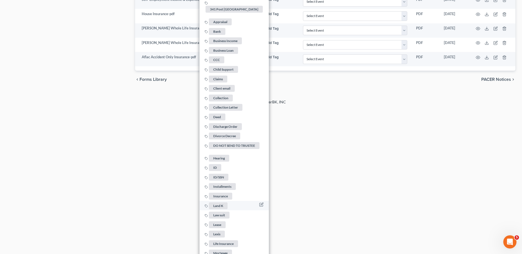
scroll to position [662, 0]
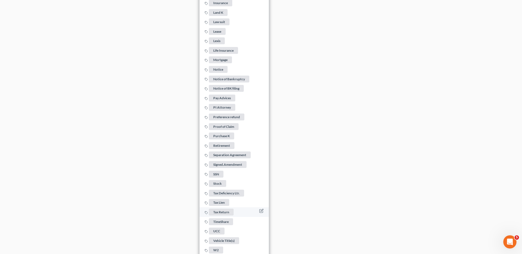
click at [226, 209] on span "Tax Return" at bounding box center [221, 212] width 25 height 7
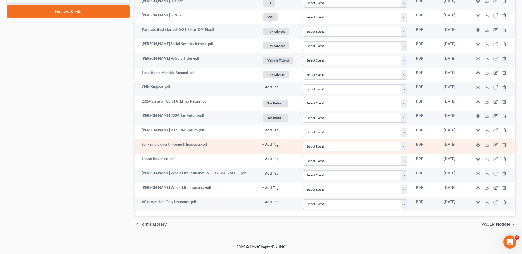
scroll to position [323, 0]
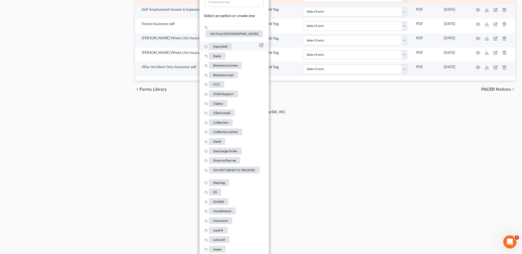
scroll to position [676, 0]
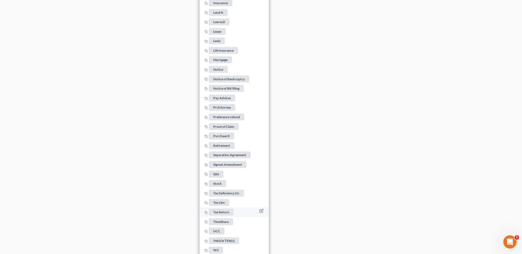
click at [225, 209] on span "Tax Return" at bounding box center [221, 212] width 25 height 7
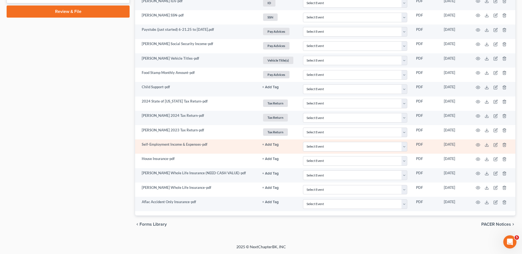
scroll to position [323, 0]
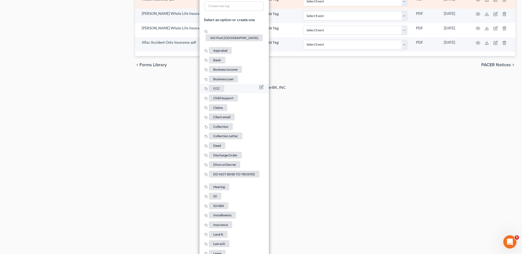
scroll to position [543, 0]
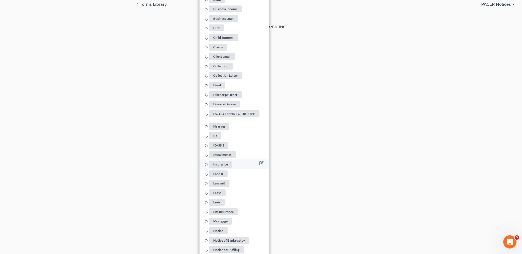
click at [223, 162] on span "Insurance" at bounding box center [220, 164] width 23 height 7
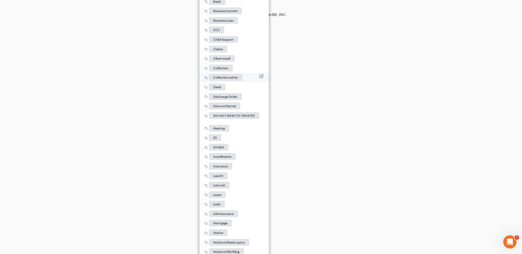
scroll to position [571, 0]
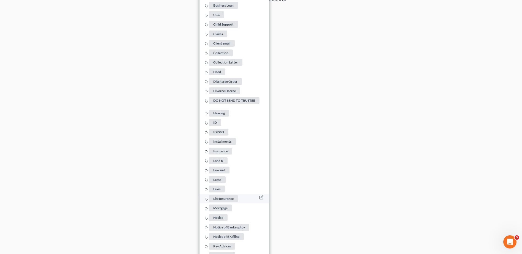
click at [231, 197] on span "Life Insurance" at bounding box center [223, 198] width 29 height 7
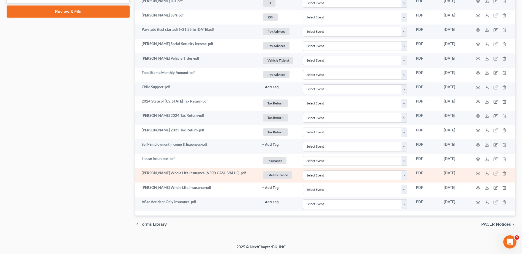
scroll to position [323, 0]
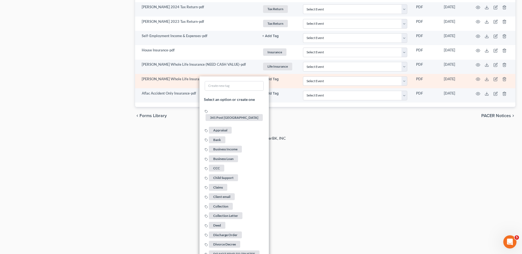
scroll to position [681, 0]
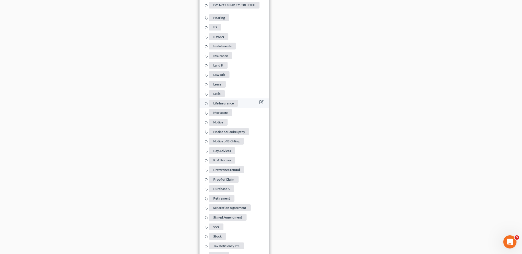
click at [231, 100] on span "Life Insurance" at bounding box center [223, 103] width 29 height 7
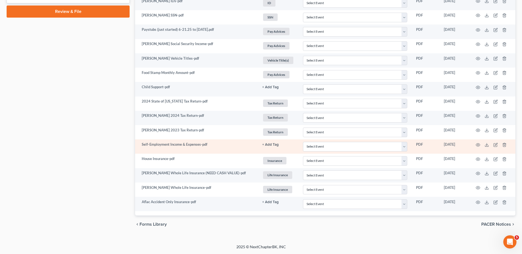
scroll to position [323, 0]
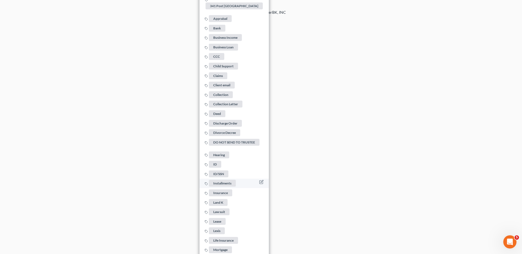
scroll to position [571, 0]
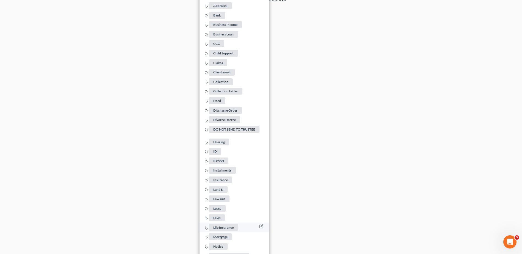
click at [230, 224] on span "Life Insurance" at bounding box center [223, 227] width 29 height 7
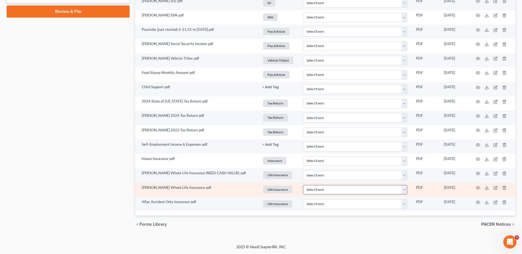
scroll to position [0, 0]
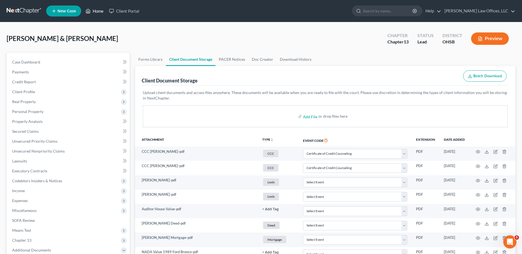
drag, startPoint x: 101, startPoint y: 12, endPoint x: 182, endPoint y: 43, distance: 87.1
click at [101, 12] on link "Home" at bounding box center [94, 11] width 23 height 10
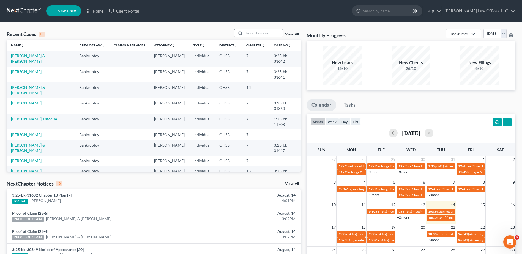
click at [264, 33] on input "search" at bounding box center [263, 33] width 39 height 8
type input "newton"
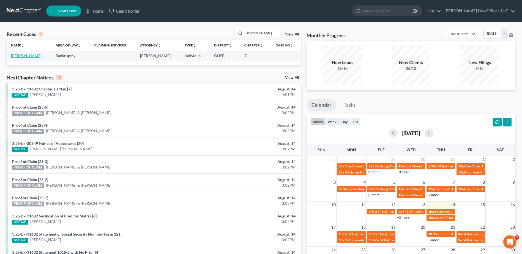
click at [18, 55] on link "Newton, Amber" at bounding box center [26, 55] width 31 height 5
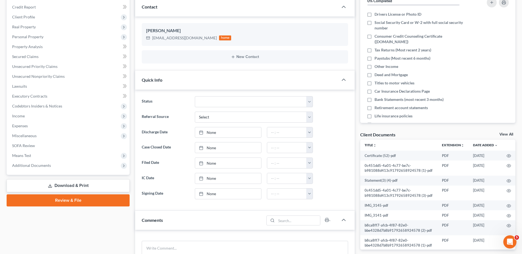
scroll to position [83, 0]
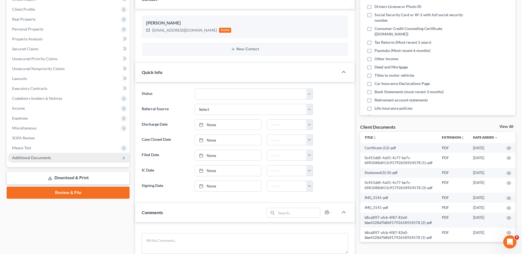
click at [42, 158] on span "Additional Documents" at bounding box center [31, 157] width 39 height 5
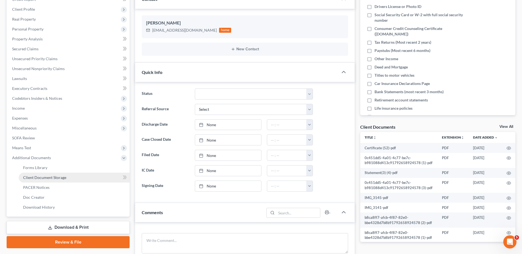
click at [41, 178] on span "Client Document Storage" at bounding box center [44, 177] width 43 height 5
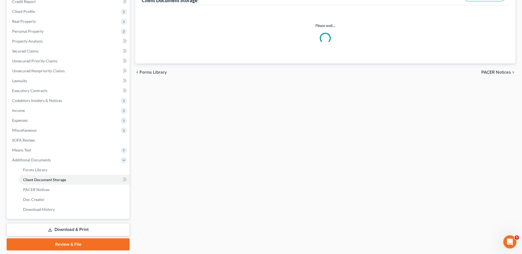
scroll to position [55, 0]
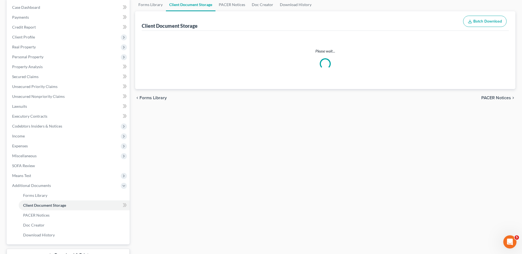
select select "7"
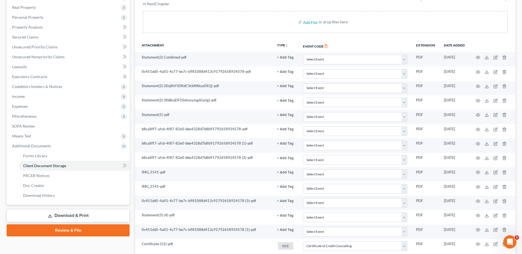
scroll to position [136, 0]
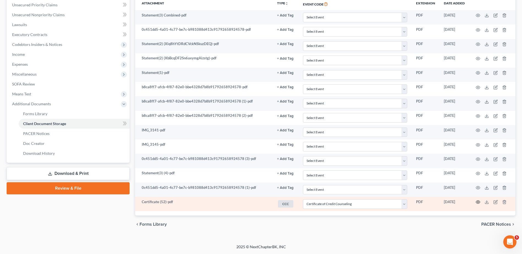
click at [272, 201] on icon "button" at bounding box center [478, 202] width 4 height 3
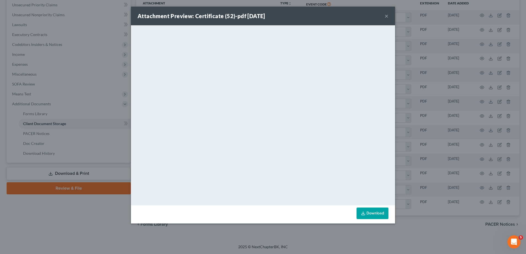
click at [272, 17] on button "×" at bounding box center [387, 16] width 4 height 7
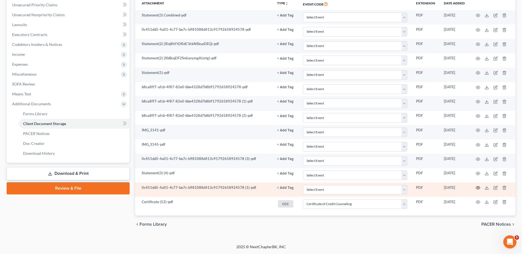
click at [272, 189] on icon "button" at bounding box center [478, 188] width 4 height 4
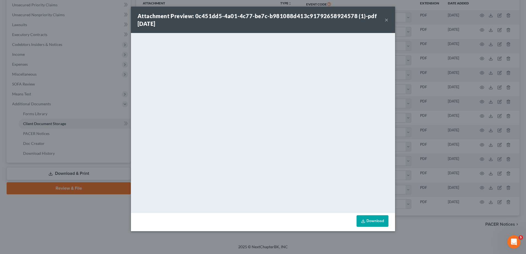
click at [272, 19] on button "×" at bounding box center [387, 20] width 4 height 7
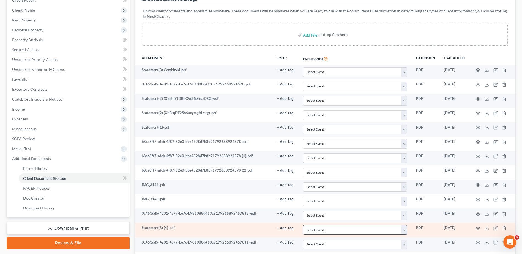
scroll to position [81, 0]
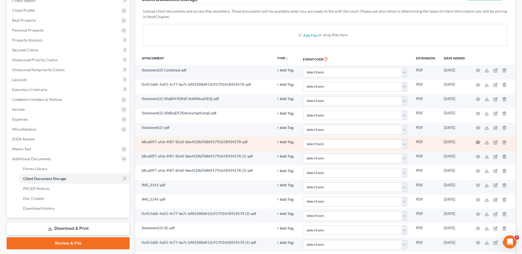
click at [272, 142] on circle "button" at bounding box center [477, 142] width 1 height 1
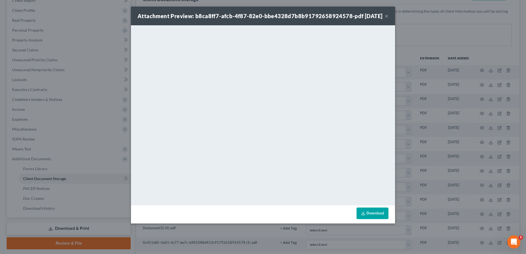
click at [272, 20] on div "Attachment Preview: b8ca8ff7-afcb-4f87-82e0-bbe4328d7b8b91792658924578-pdf 08/0…" at bounding box center [260, 16] width 245 height 8
click at [272, 19] on button "×" at bounding box center [387, 16] width 4 height 7
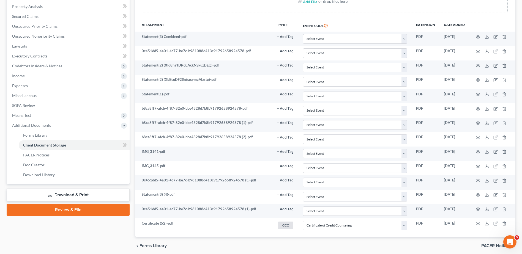
scroll to position [136, 0]
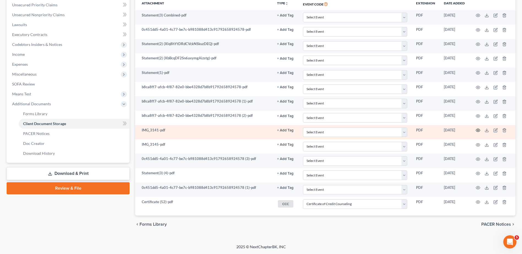
click at [272, 130] on icon "button" at bounding box center [478, 130] width 4 height 3
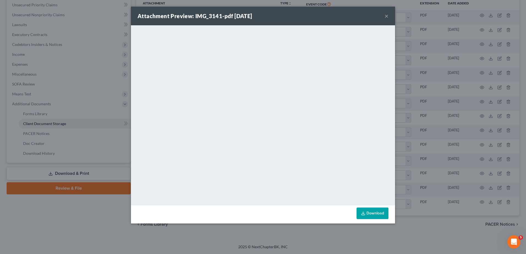
click at [272, 15] on button "×" at bounding box center [387, 16] width 4 height 7
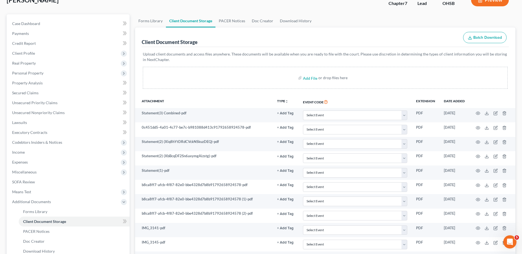
scroll to position [0, 0]
